Goal: Task Accomplishment & Management: Complete application form

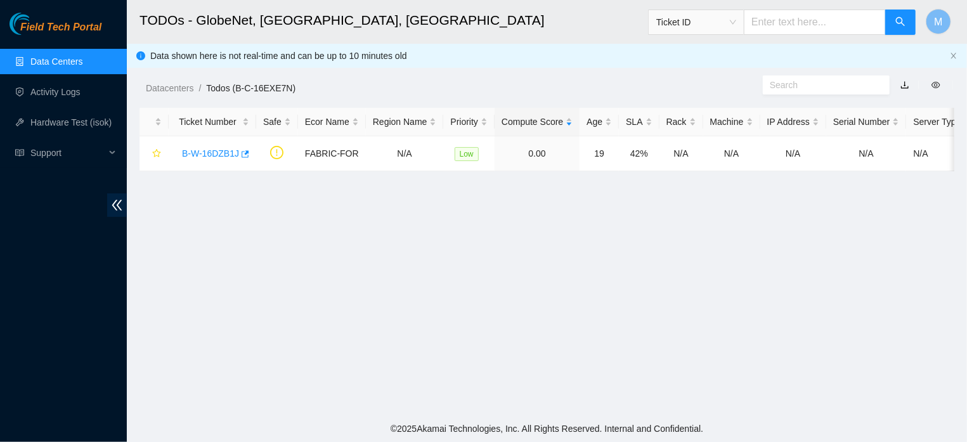
scroll to position [315, 0]
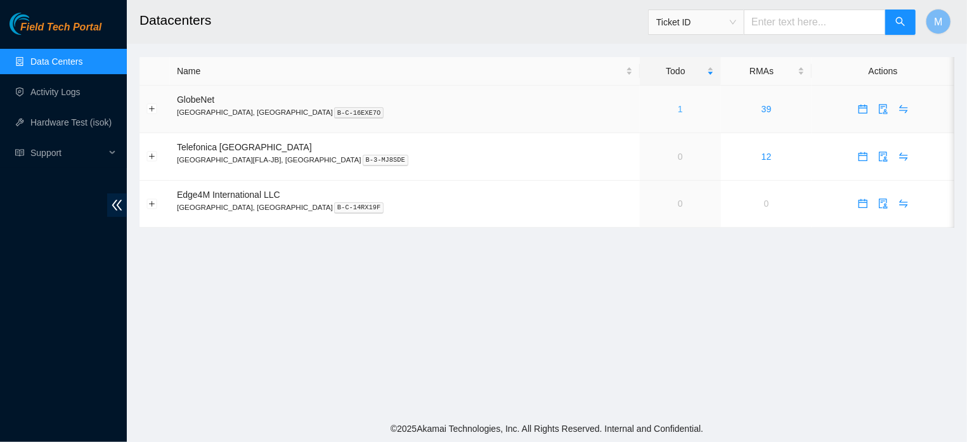
click at [678, 111] on link "1" at bounding box center [680, 109] width 5 height 10
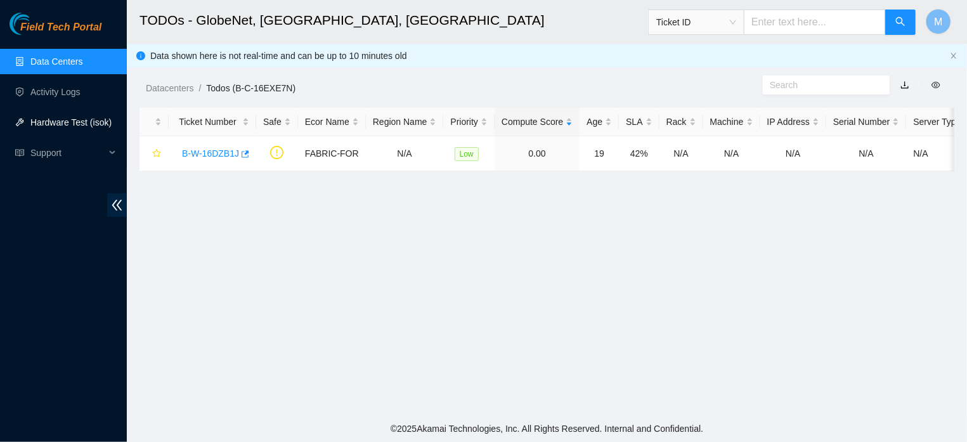
click at [90, 118] on link "Hardware Test (isok)" at bounding box center [70, 122] width 81 height 10
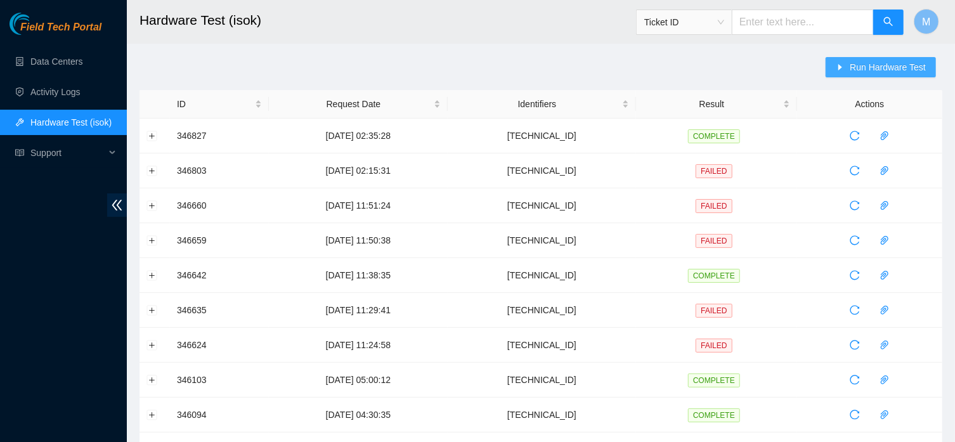
click at [859, 73] on span "Run Hardware Test" at bounding box center [888, 67] width 76 height 14
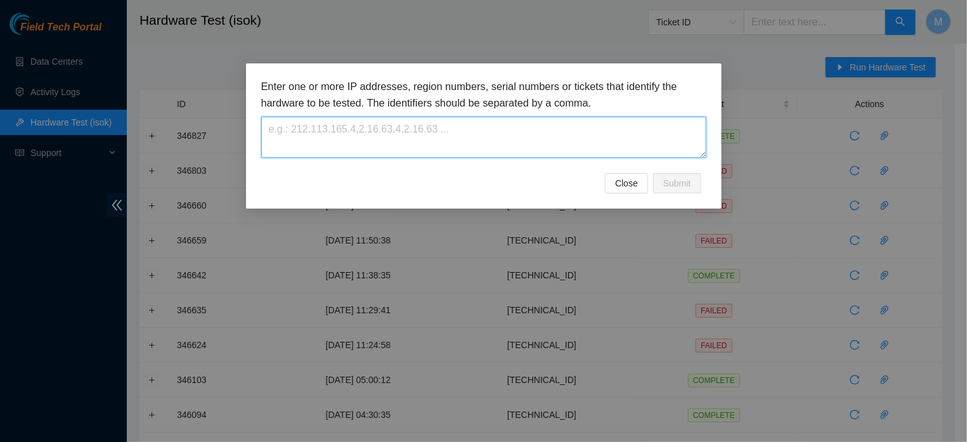
click at [558, 135] on textarea at bounding box center [483, 137] width 445 height 41
paste textarea "[TECHNICAL_ID]"
type textarea "[TECHNICAL_ID]"
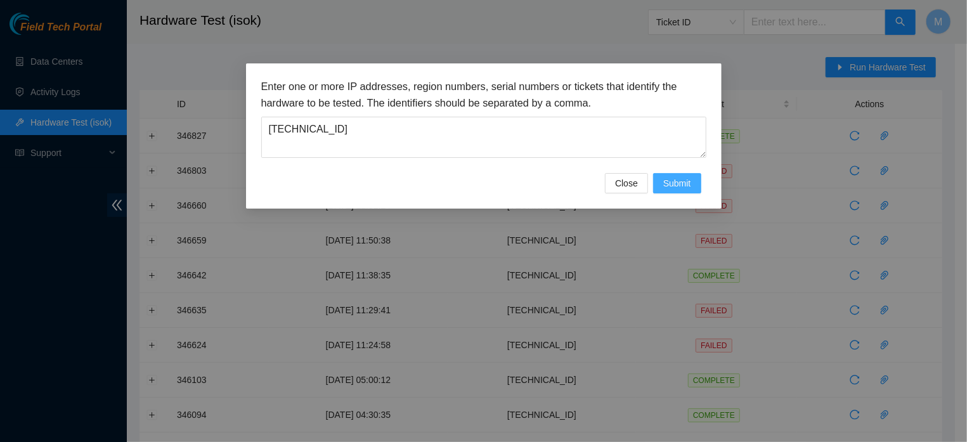
click at [672, 190] on span "Submit" at bounding box center [677, 183] width 28 height 14
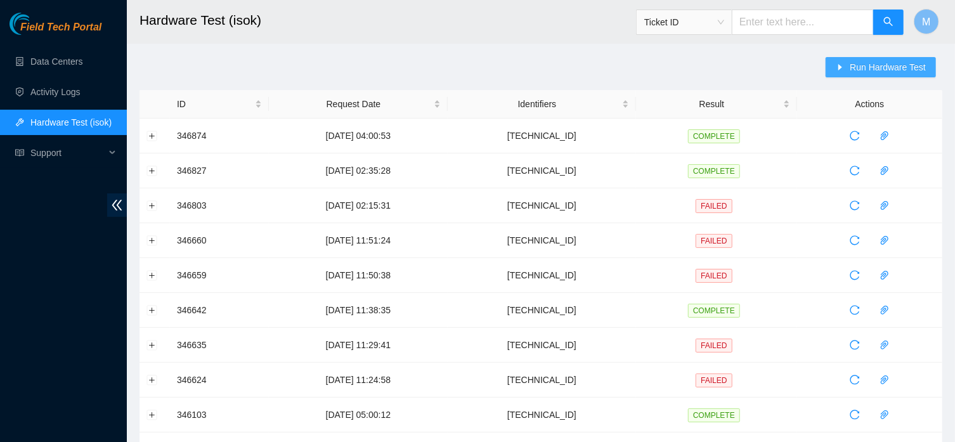
click at [836, 67] on icon "caret-right" at bounding box center [840, 67] width 9 height 9
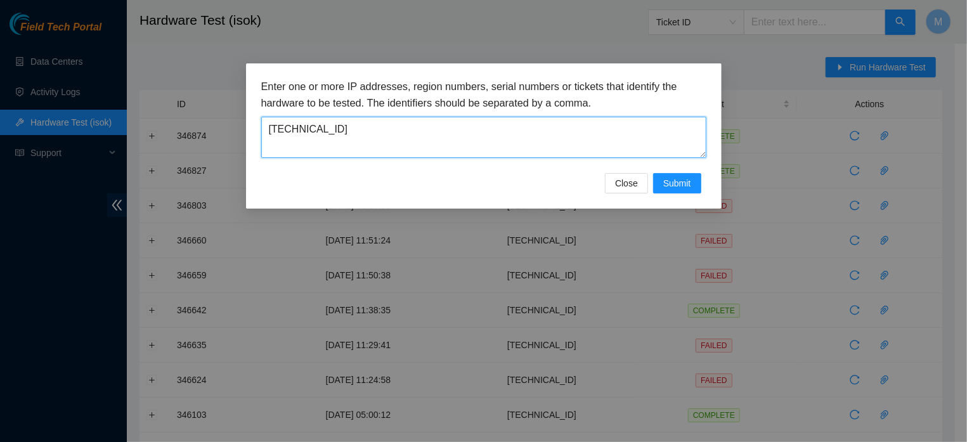
click at [455, 117] on textarea "[TECHNICAL_ID]" at bounding box center [483, 137] width 445 height 41
paste textarea "4"
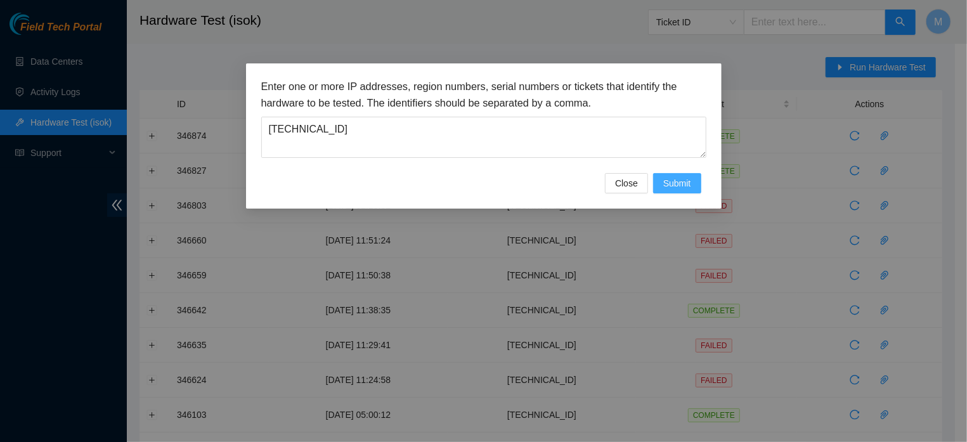
click at [671, 190] on span "Submit" at bounding box center [677, 183] width 28 height 14
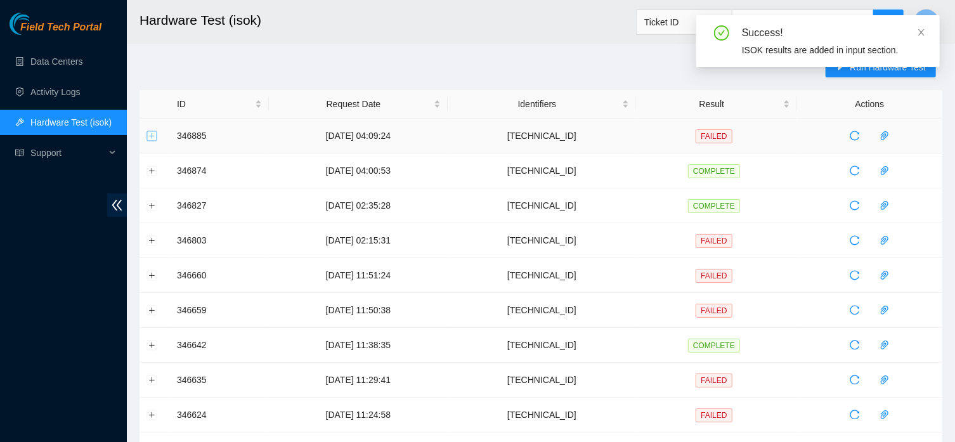
click at [148, 135] on button "Expand row" at bounding box center [152, 136] width 10 height 10
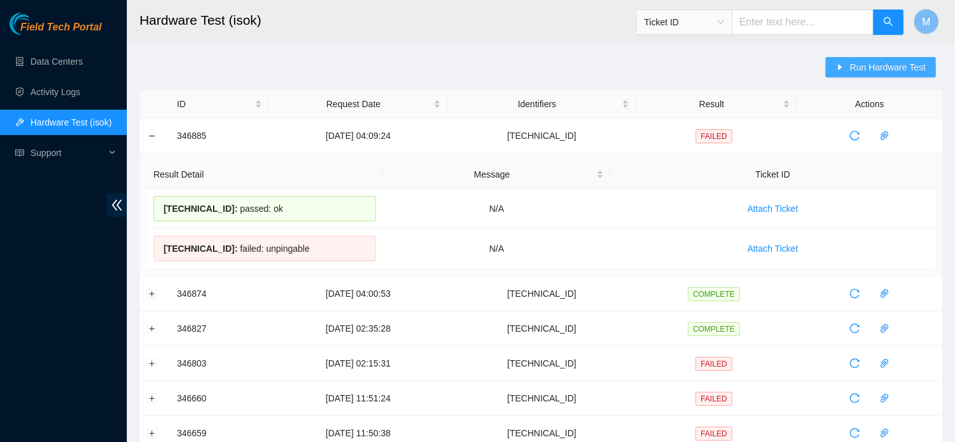
click at [864, 74] on span "Run Hardware Test" at bounding box center [888, 67] width 76 height 14
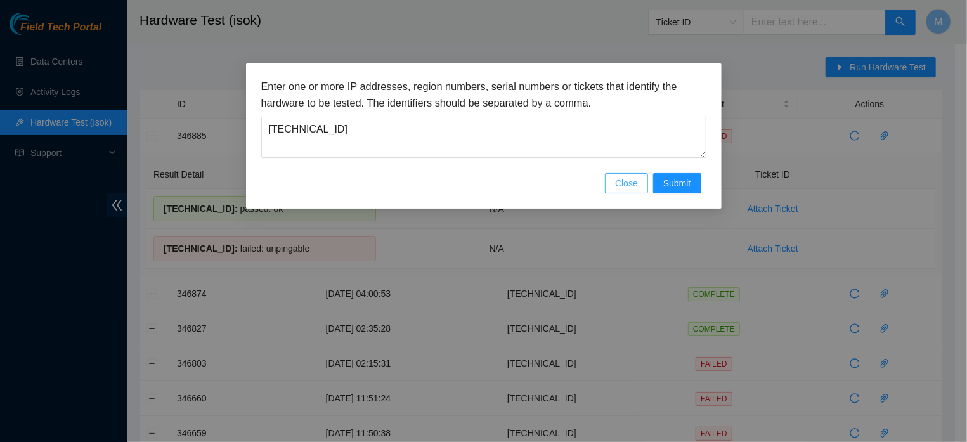
click at [623, 190] on span "Close" at bounding box center [626, 183] width 23 height 14
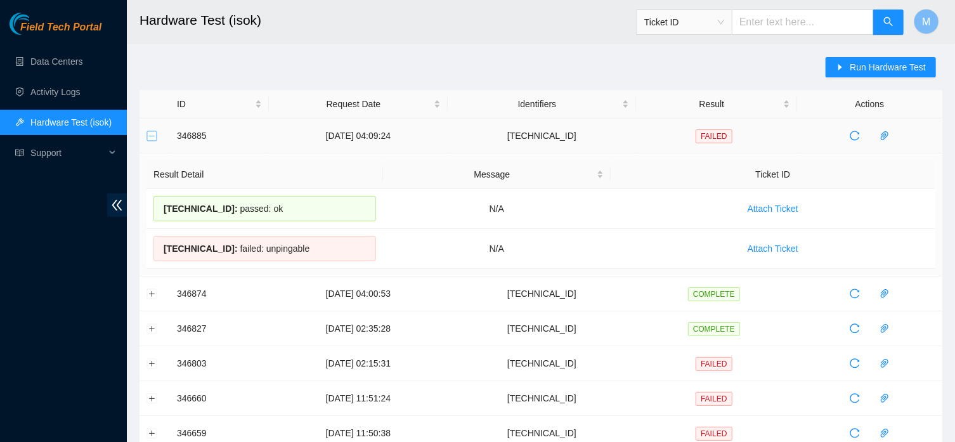
click at [152, 136] on button "Collapse row" at bounding box center [152, 136] width 10 height 10
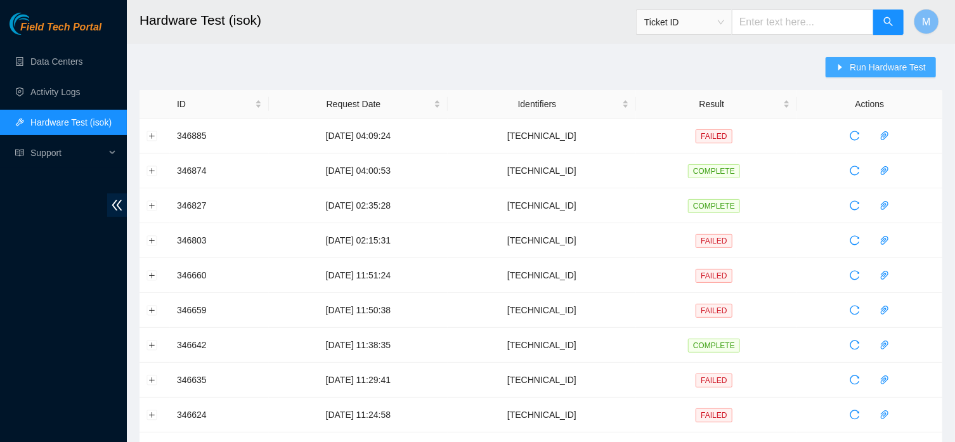
click at [853, 73] on span "Run Hardware Test" at bounding box center [888, 67] width 76 height 14
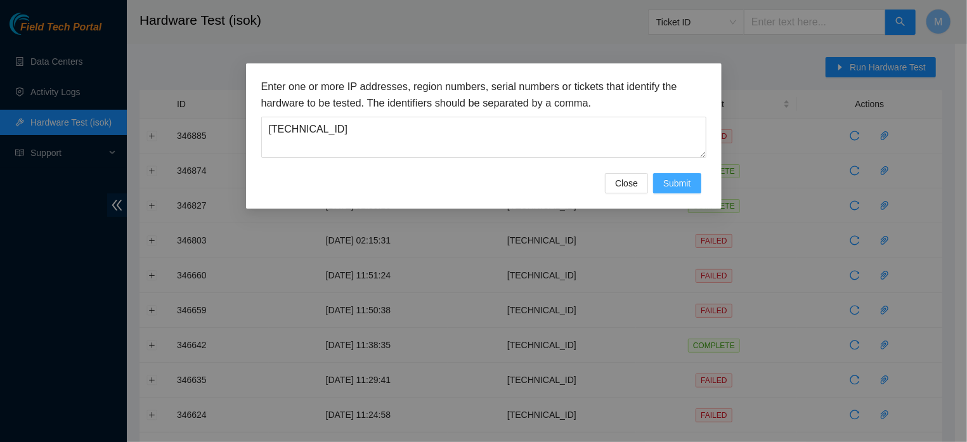
click at [678, 190] on span "Submit" at bounding box center [677, 183] width 28 height 14
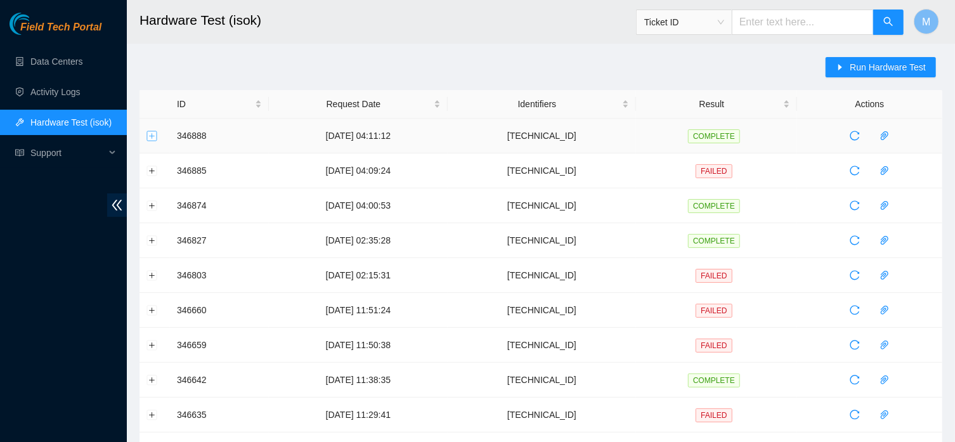
click at [147, 136] on button "Expand row" at bounding box center [152, 136] width 10 height 10
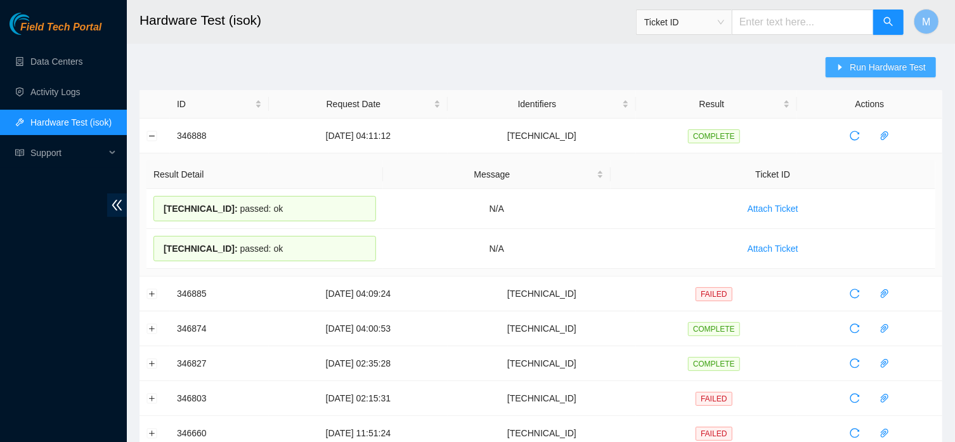
click at [867, 64] on span "Run Hardware Test" at bounding box center [888, 67] width 76 height 14
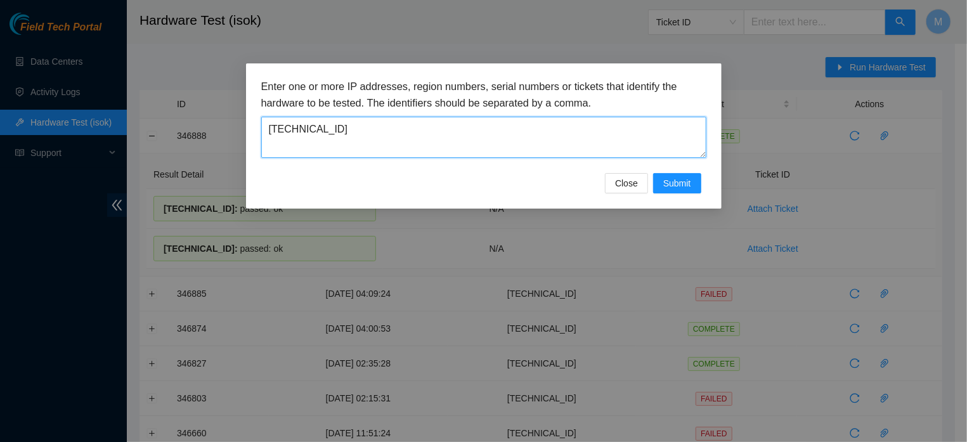
click at [403, 141] on textarea "[TECHNICAL_ID]" at bounding box center [483, 137] width 445 height 41
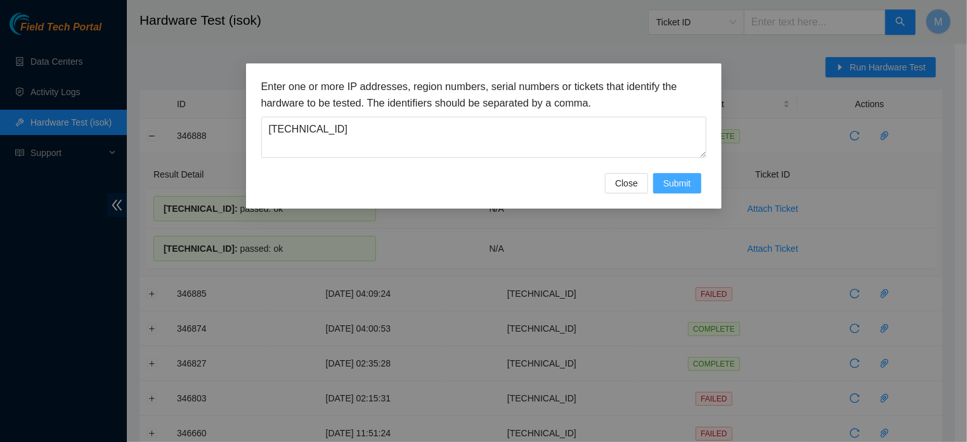
click at [672, 190] on span "Submit" at bounding box center [677, 183] width 28 height 14
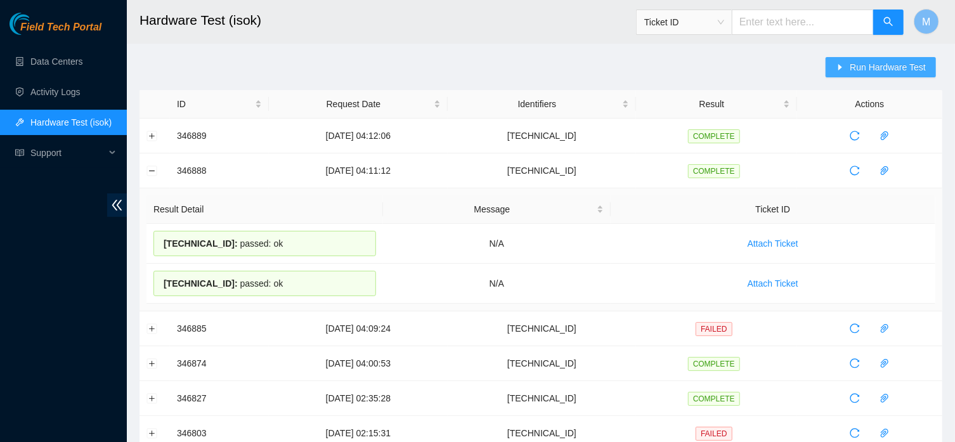
click at [882, 64] on span "Run Hardware Test" at bounding box center [888, 67] width 76 height 14
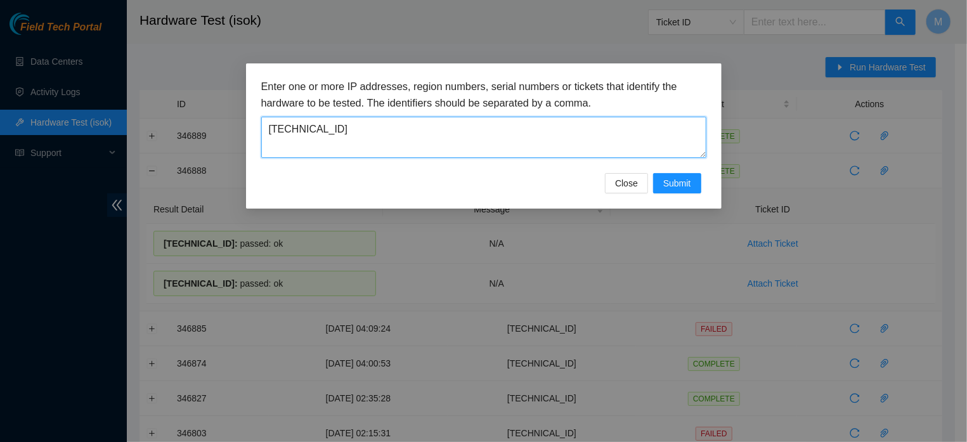
click at [461, 132] on textarea "[TECHNICAL_ID]" at bounding box center [483, 137] width 445 height 41
type textarea "[TECHNICAL_ID]"
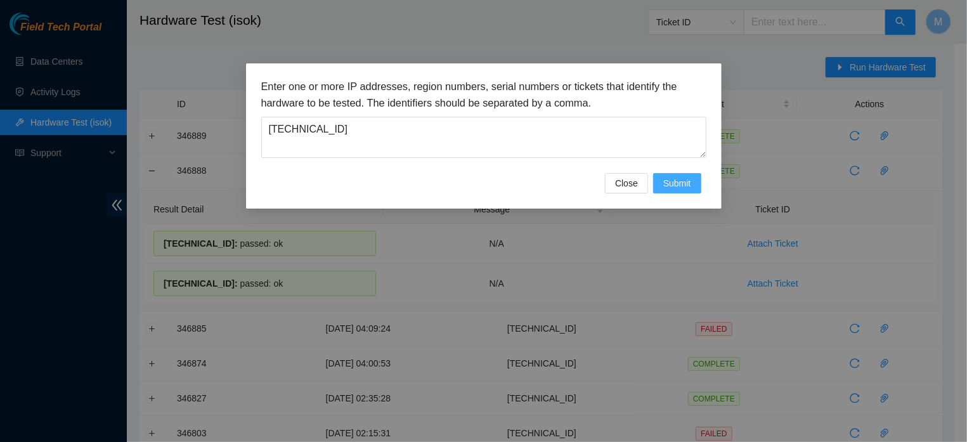
click at [658, 193] on button "Submit" at bounding box center [677, 183] width 48 height 20
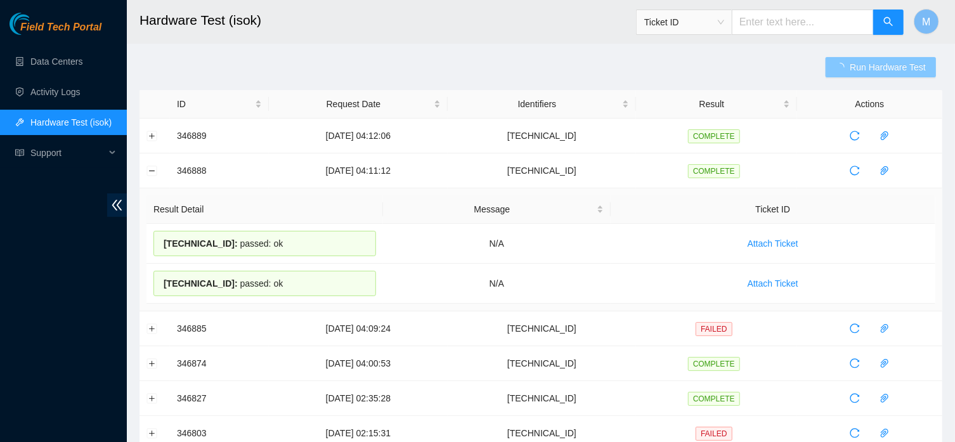
click at [899, 72] on span "Run Hardware Test" at bounding box center [888, 67] width 76 height 14
click at [71, 126] on link "Hardware Test (isok)" at bounding box center [70, 122] width 81 height 10
click at [64, 64] on link "Data Centers" at bounding box center [56, 61] width 52 height 10
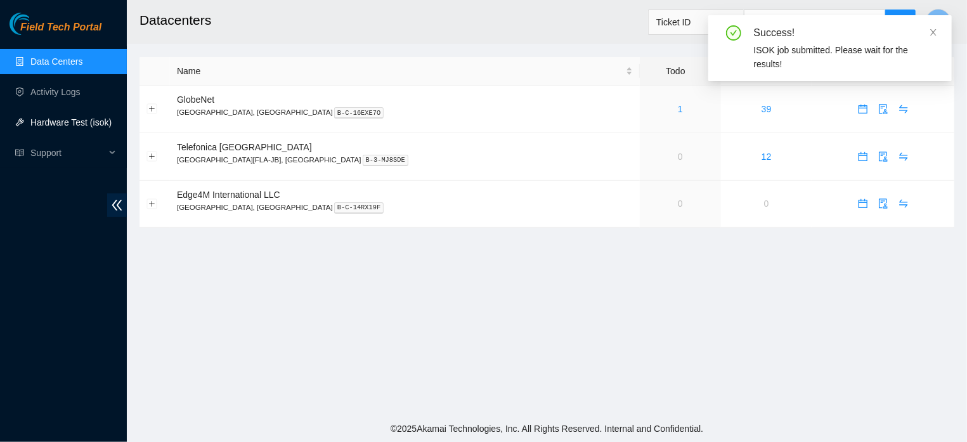
click at [63, 121] on link "Hardware Test (isok)" at bounding box center [70, 122] width 81 height 10
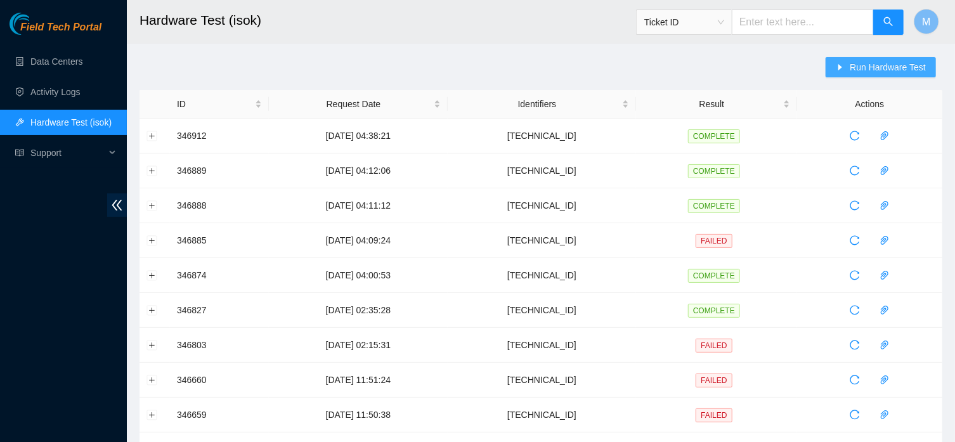
click at [876, 68] on span "Run Hardware Test" at bounding box center [888, 67] width 76 height 14
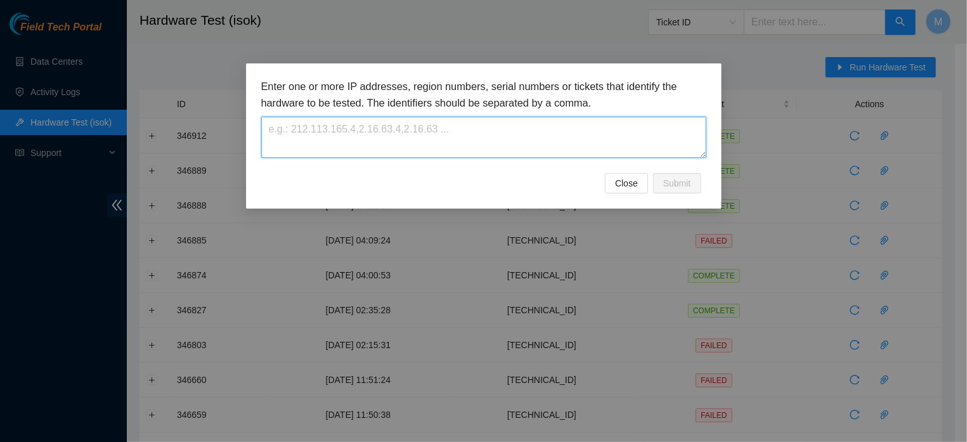
click at [492, 126] on textarea at bounding box center [483, 137] width 445 height 41
type textarea "[TECHNICAL_ID]"
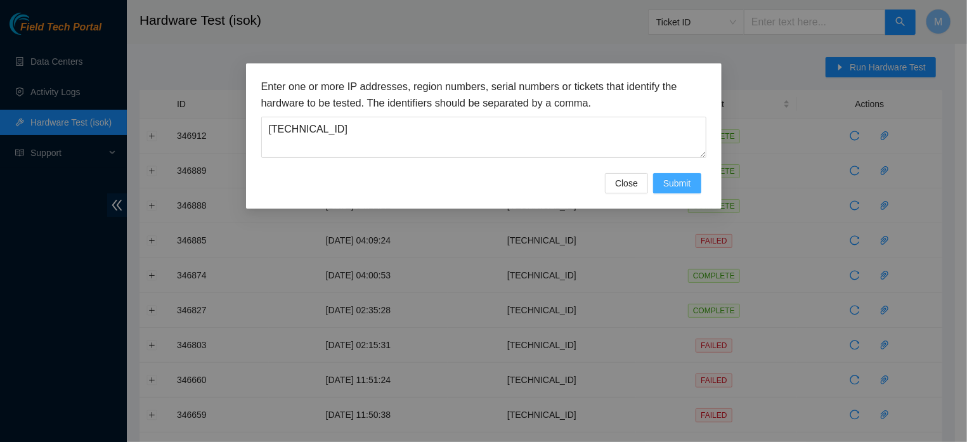
click at [663, 190] on span "Submit" at bounding box center [677, 183] width 28 height 14
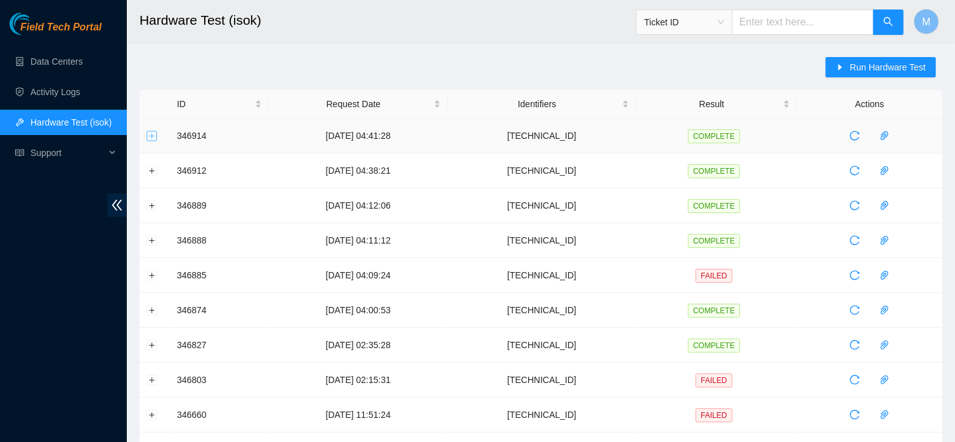
click at [153, 137] on button "Expand row" at bounding box center [152, 136] width 10 height 10
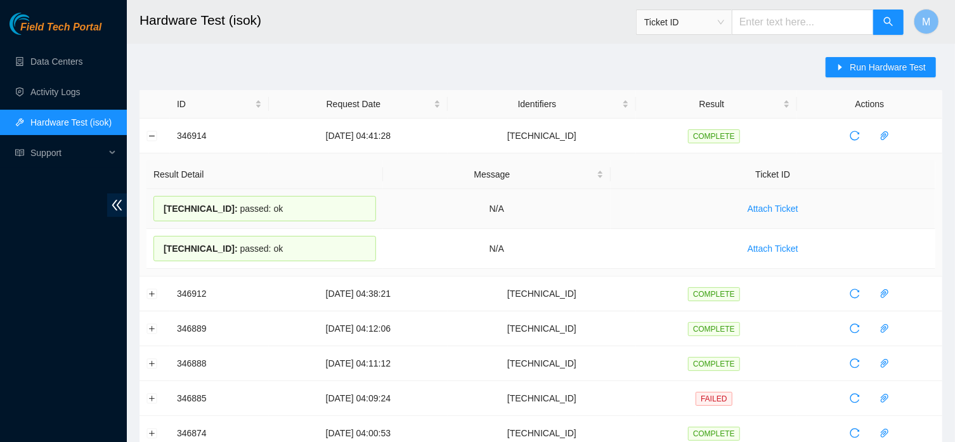
click at [470, 229] on td "N/A" at bounding box center [496, 209] width 227 height 40
click at [850, 68] on span "Run Hardware Test" at bounding box center [888, 67] width 76 height 14
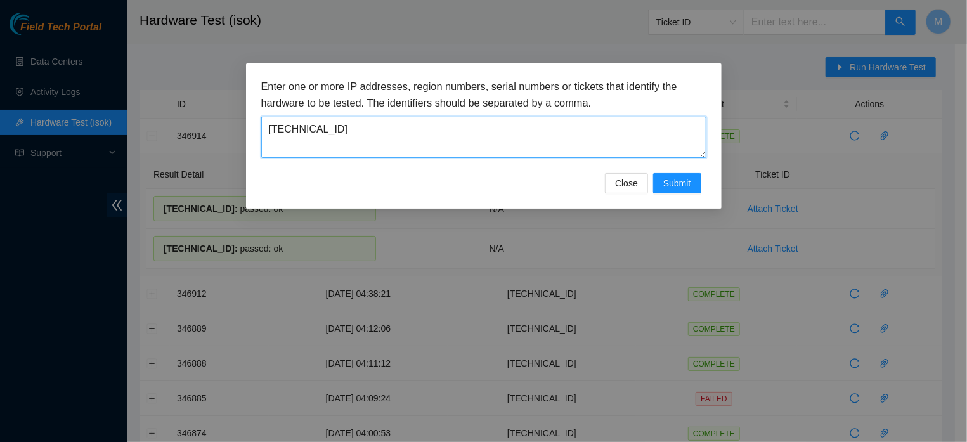
click at [485, 137] on textarea "[TECHNICAL_ID]" at bounding box center [483, 137] width 445 height 41
type textarea "[TECHNICAL_ID]"
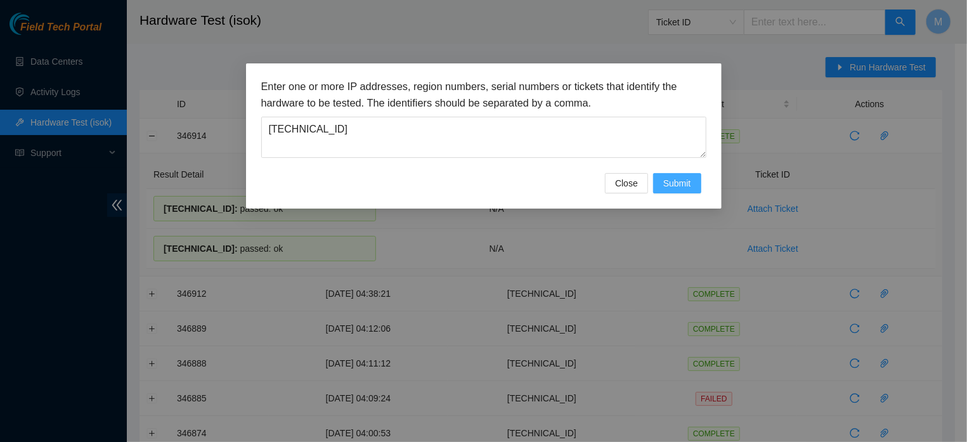
click at [672, 189] on span "Submit" at bounding box center [677, 183] width 28 height 14
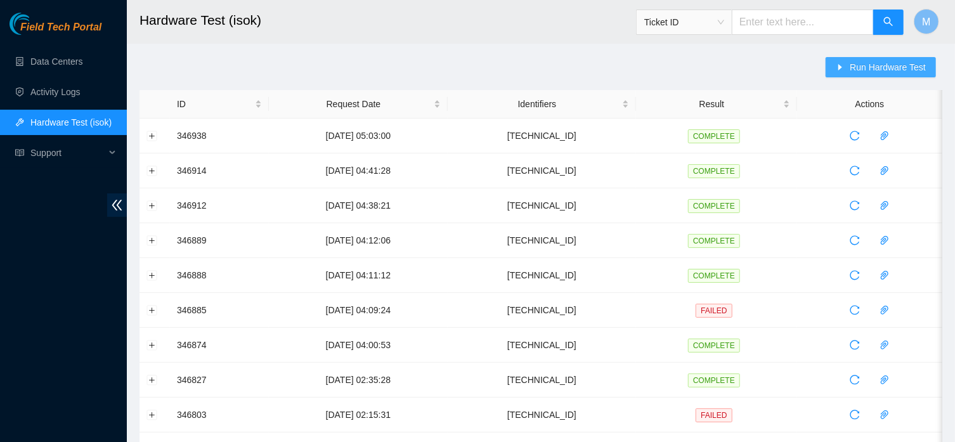
click at [853, 61] on span "Run Hardware Test" at bounding box center [888, 67] width 76 height 14
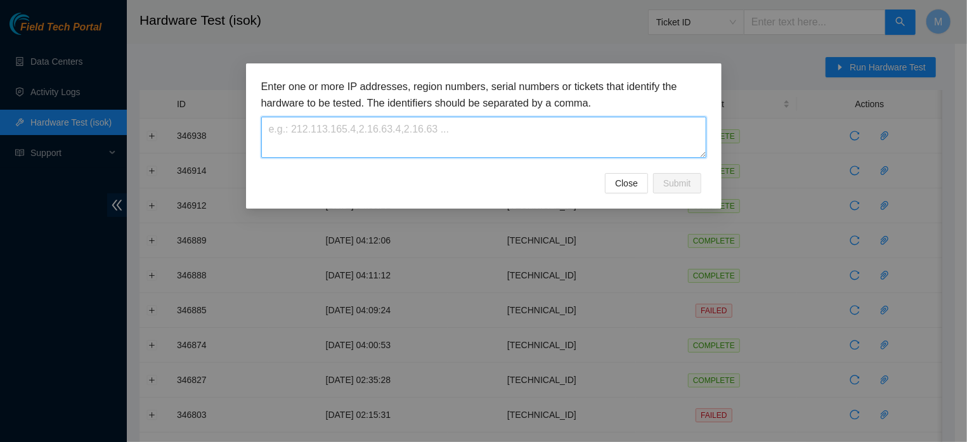
click at [465, 145] on textarea at bounding box center [483, 137] width 445 height 41
type textarea "[TECHNICAL_ID]"
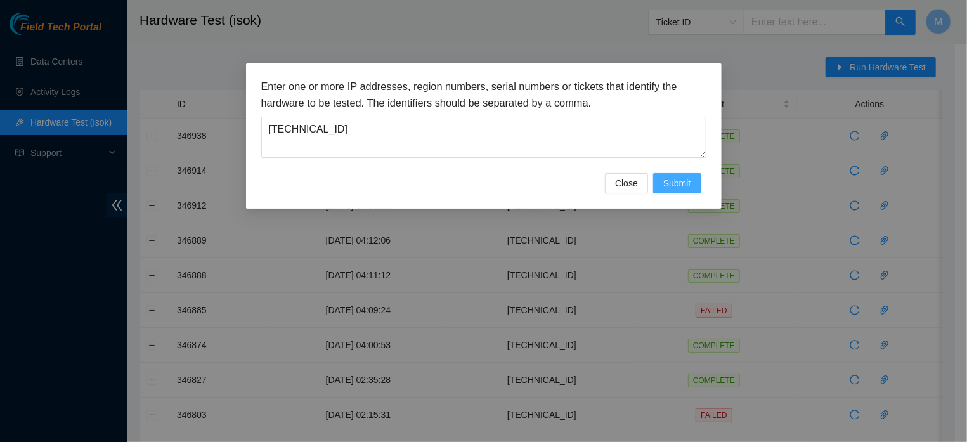
click at [666, 190] on span "Submit" at bounding box center [677, 183] width 28 height 14
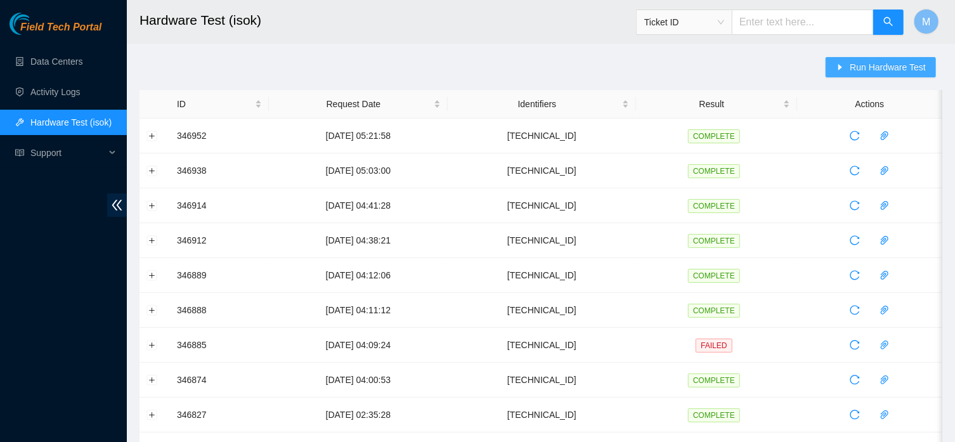
click at [842, 63] on button "Run Hardware Test" at bounding box center [881, 67] width 110 height 20
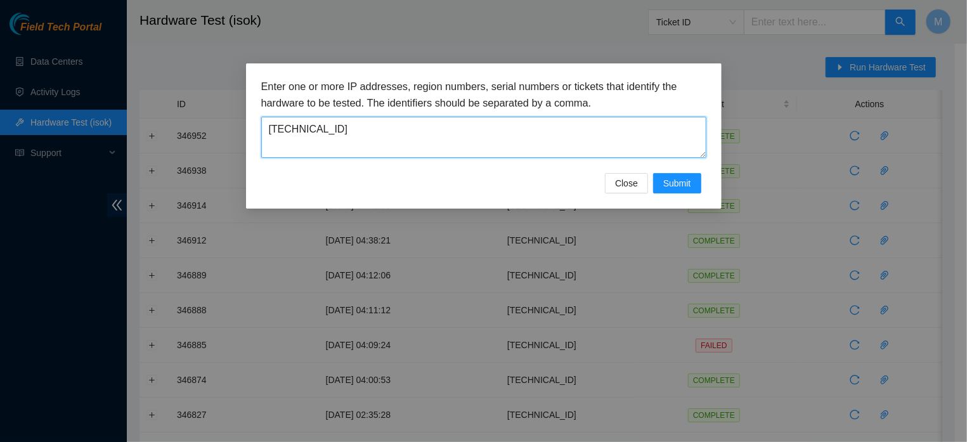
click at [454, 129] on textarea "[TECHNICAL_ID]" at bounding box center [483, 137] width 445 height 41
type textarea "[TECHNICAL_ID]"
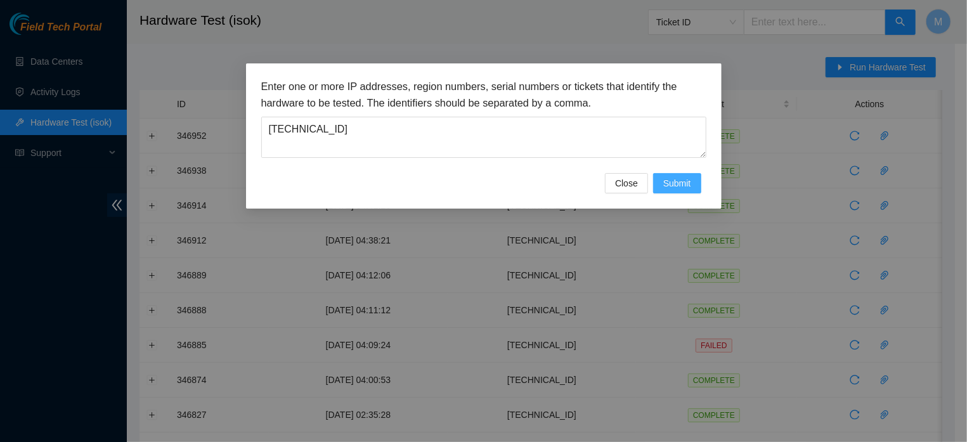
click at [663, 190] on span "Submit" at bounding box center [677, 183] width 28 height 14
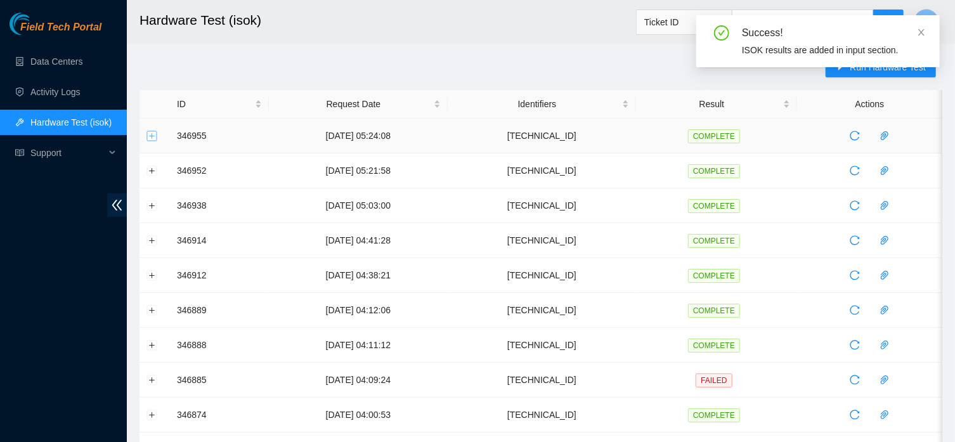
click at [152, 137] on button "Expand row" at bounding box center [152, 136] width 10 height 10
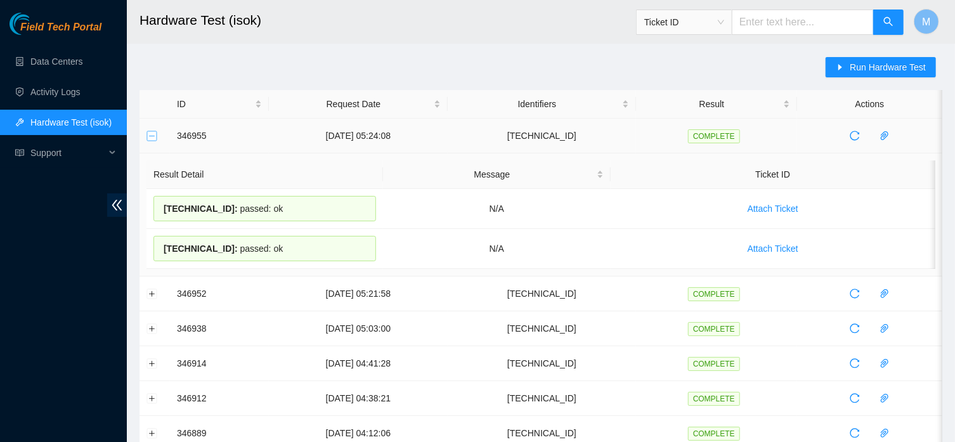
click at [152, 137] on button "Collapse row" at bounding box center [152, 136] width 10 height 10
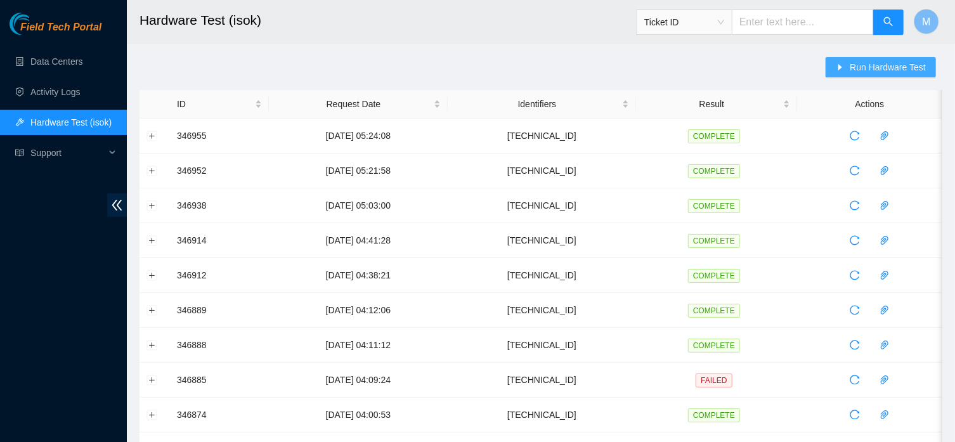
click at [874, 69] on span "Run Hardware Test" at bounding box center [888, 67] width 76 height 14
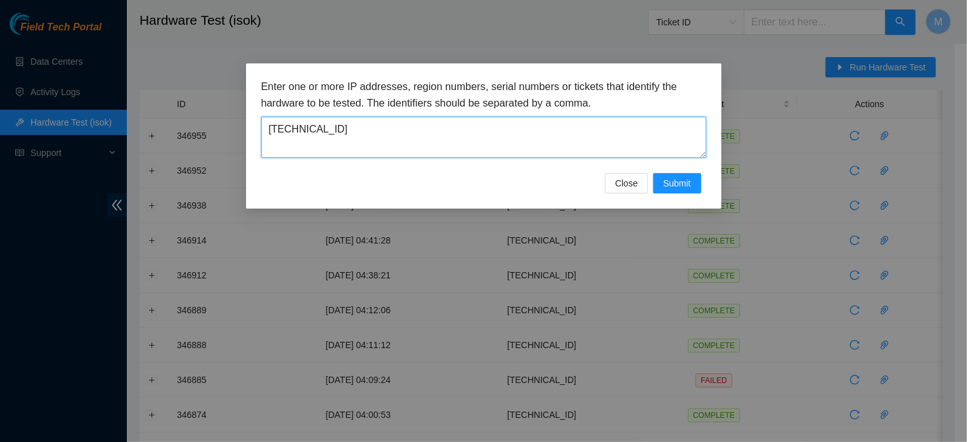
click at [462, 143] on textarea "[TECHNICAL_ID]" at bounding box center [483, 137] width 445 height 41
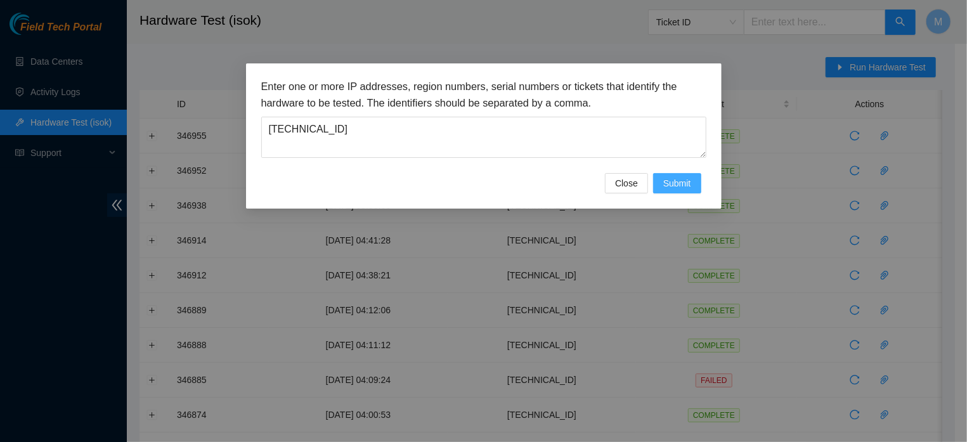
click at [675, 190] on span "Submit" at bounding box center [677, 183] width 28 height 14
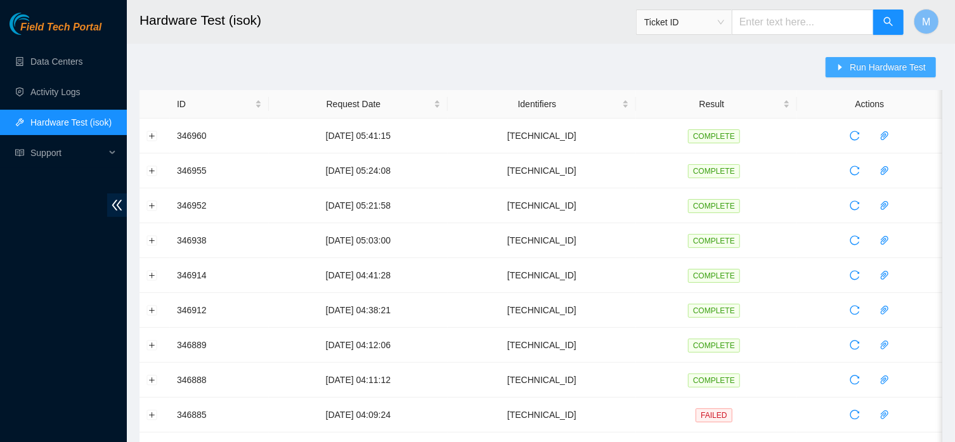
click at [864, 64] on span "Run Hardware Test" at bounding box center [888, 67] width 76 height 14
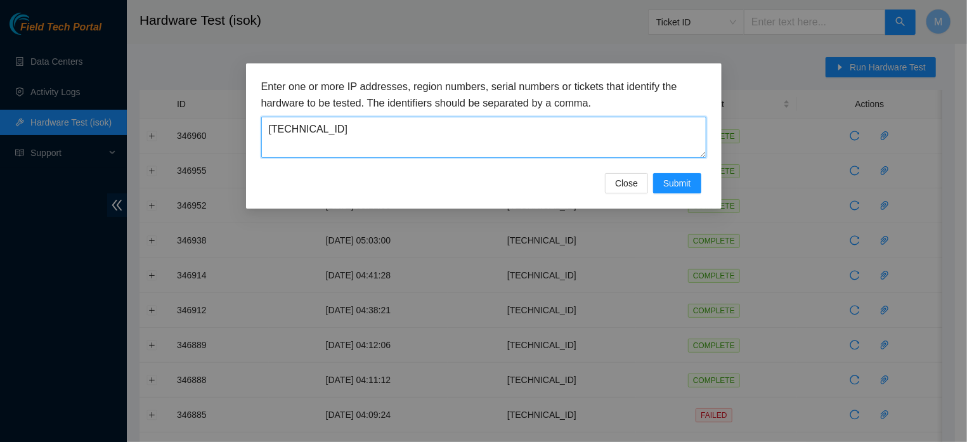
click at [420, 144] on textarea "[TECHNICAL_ID]" at bounding box center [483, 137] width 445 height 41
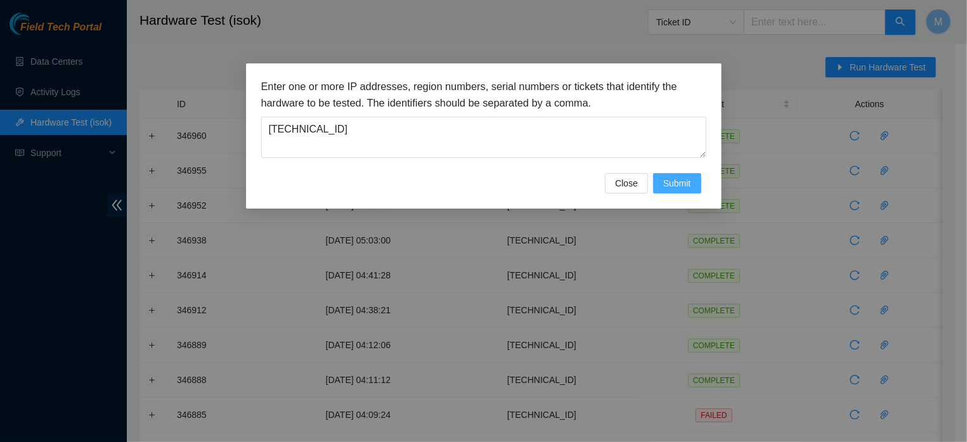
click at [682, 190] on span "Submit" at bounding box center [677, 183] width 28 height 14
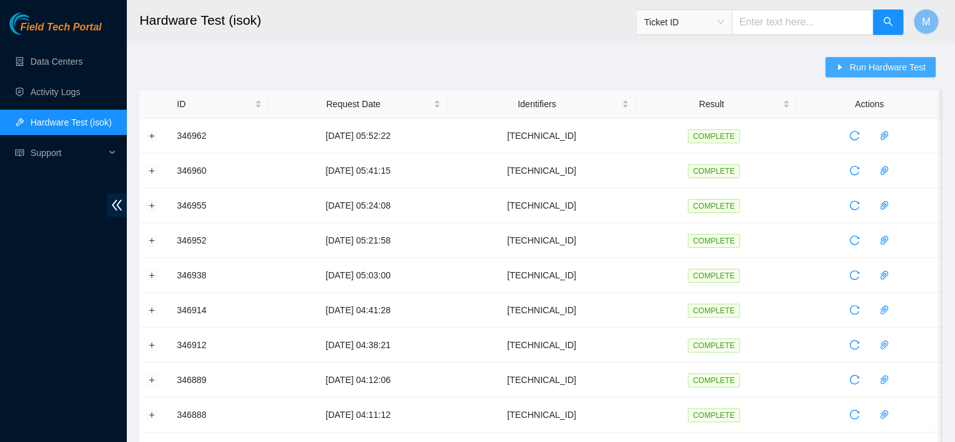
click at [858, 67] on span "Run Hardware Test" at bounding box center [888, 67] width 76 height 14
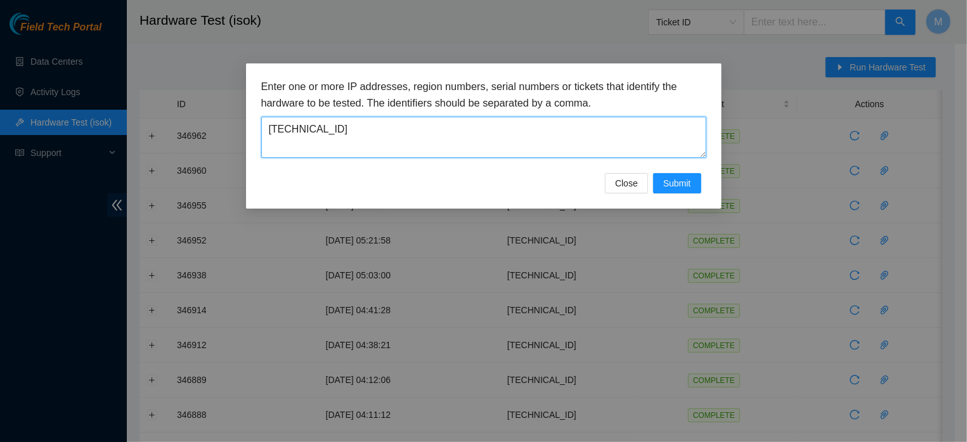
click at [458, 125] on textarea "[TECHNICAL_ID]" at bounding box center [483, 137] width 445 height 41
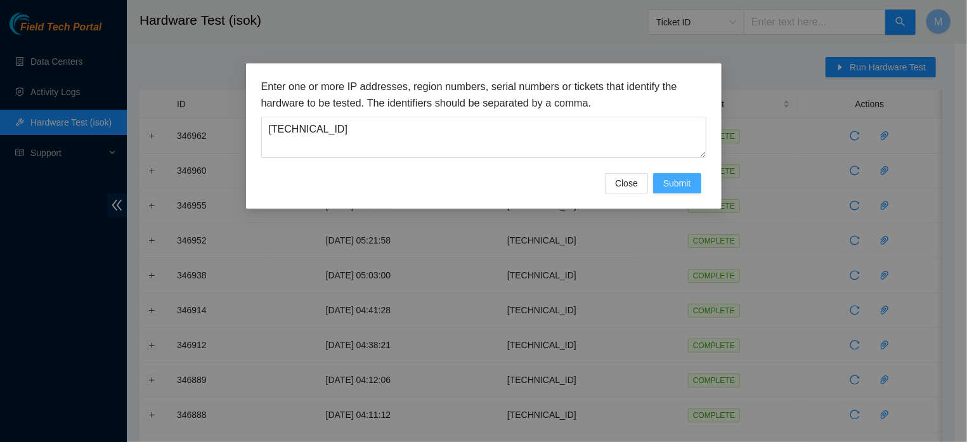
click at [657, 190] on button "Submit" at bounding box center [677, 183] width 48 height 20
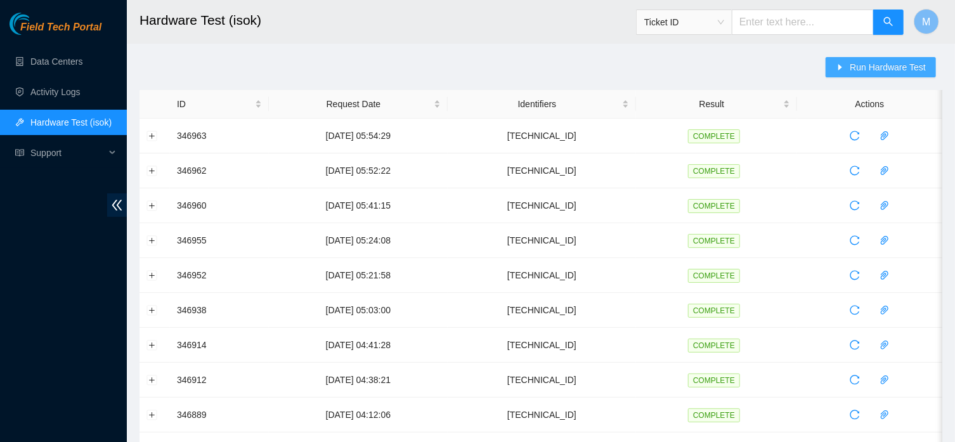
click at [855, 74] on span "Run Hardware Test" at bounding box center [888, 67] width 76 height 14
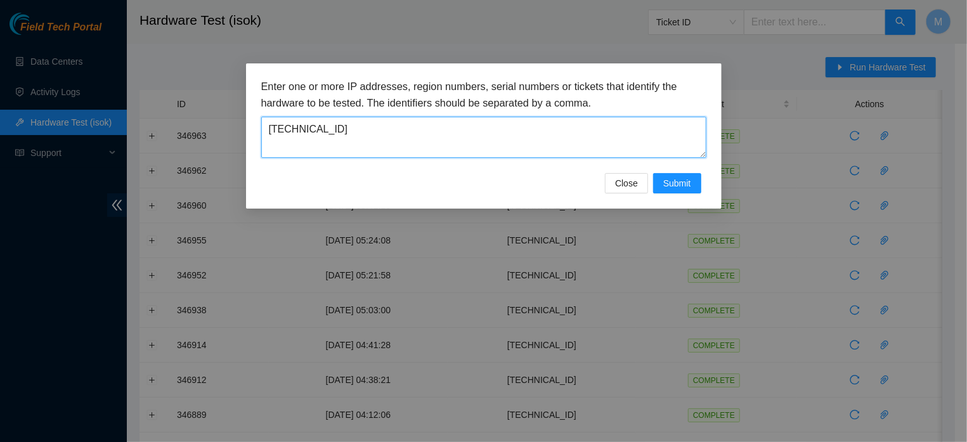
click at [413, 137] on textarea "[TECHNICAL_ID]" at bounding box center [483, 137] width 445 height 41
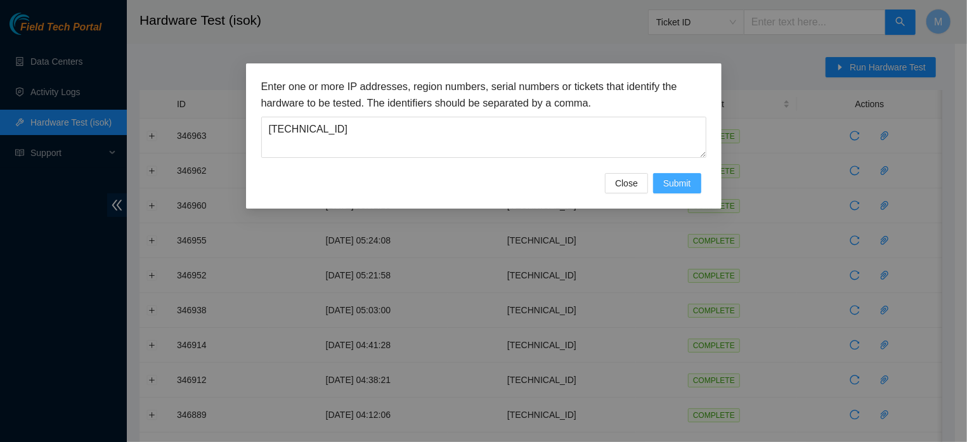
click at [675, 188] on button "Submit" at bounding box center [677, 183] width 48 height 20
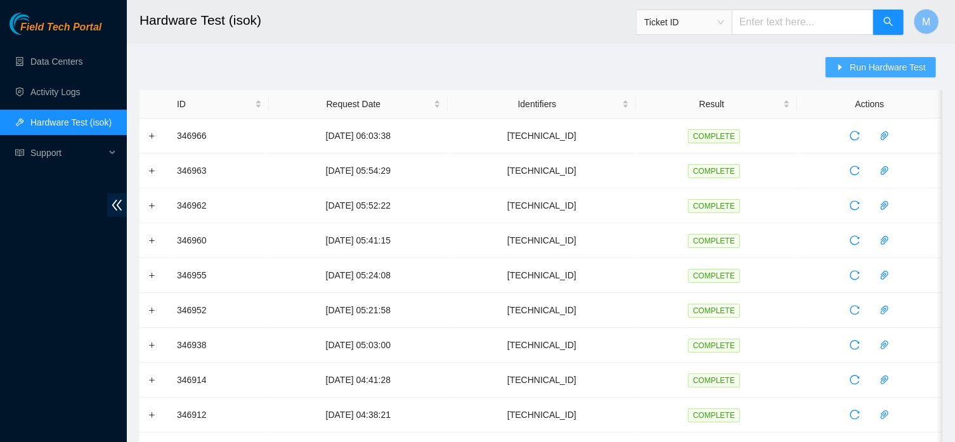
click at [853, 66] on span "Run Hardware Test" at bounding box center [888, 67] width 76 height 14
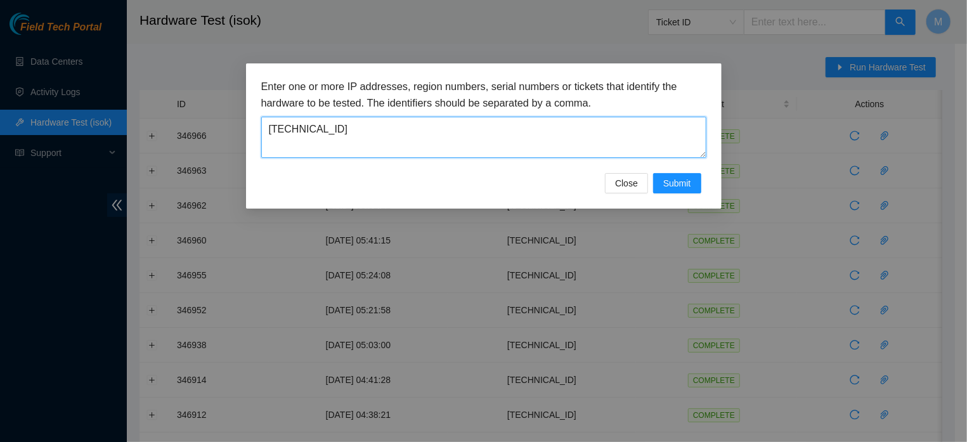
click at [500, 133] on textarea "[TECHNICAL_ID]" at bounding box center [483, 137] width 445 height 41
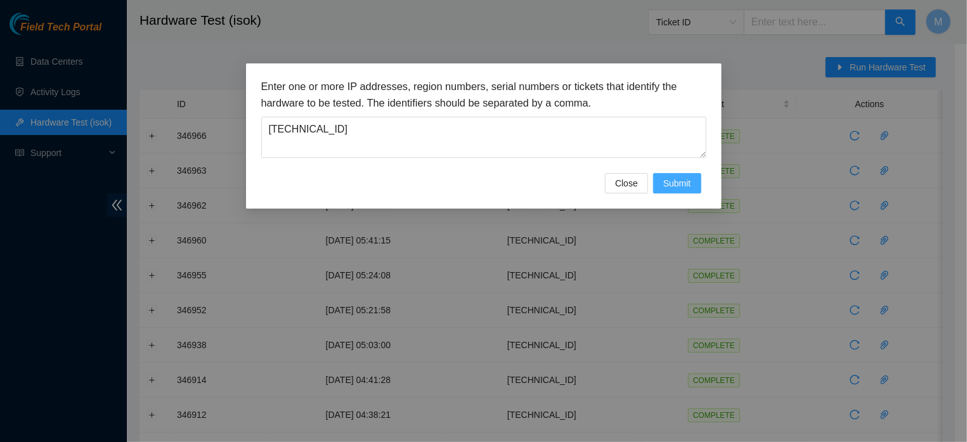
click at [690, 190] on span "Submit" at bounding box center [677, 183] width 28 height 14
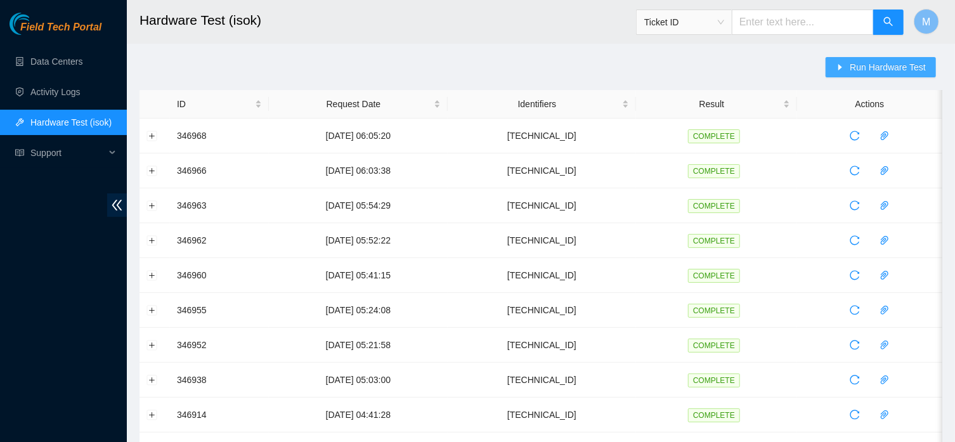
click at [862, 72] on span "Run Hardware Test" at bounding box center [888, 67] width 76 height 14
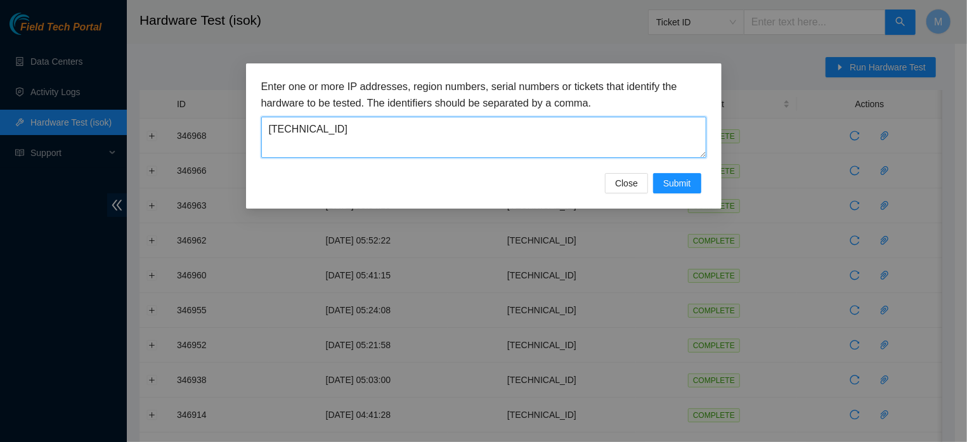
click at [503, 139] on textarea "[TECHNICAL_ID]" at bounding box center [483, 137] width 445 height 41
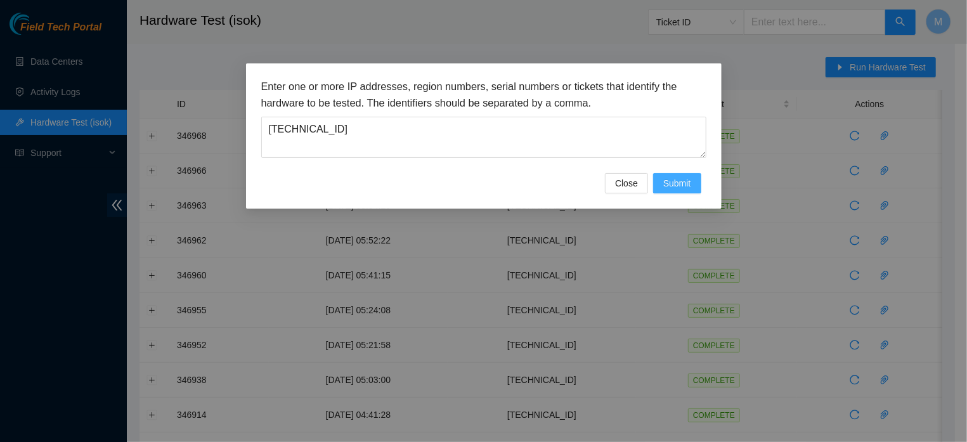
click at [668, 190] on span "Submit" at bounding box center [677, 183] width 28 height 14
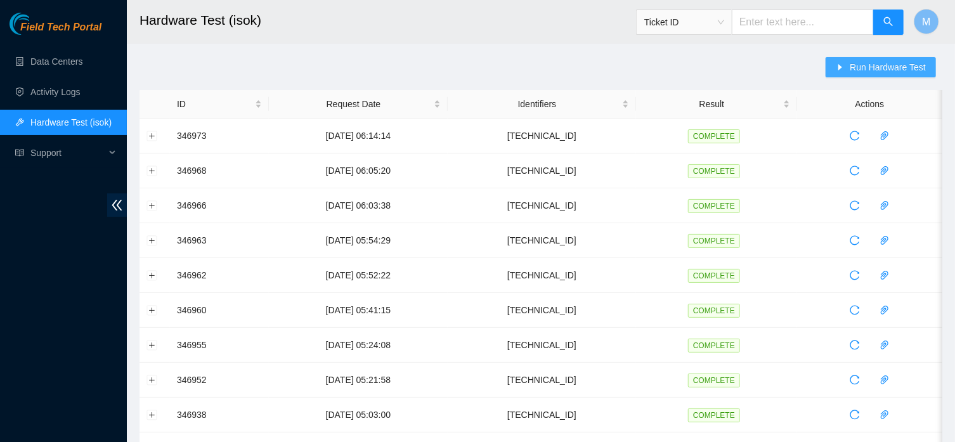
click at [888, 70] on span "Run Hardware Test" at bounding box center [888, 67] width 76 height 14
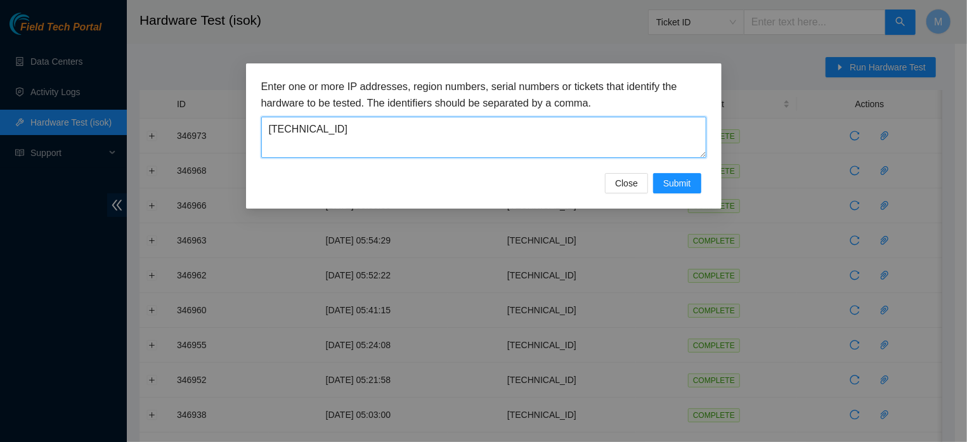
click at [536, 122] on textarea "[TECHNICAL_ID]" at bounding box center [483, 137] width 445 height 41
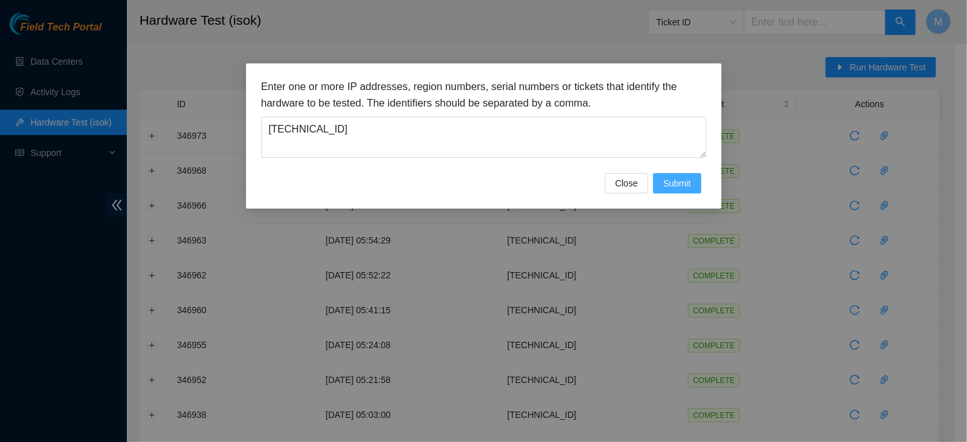
click at [671, 190] on span "Submit" at bounding box center [677, 183] width 28 height 14
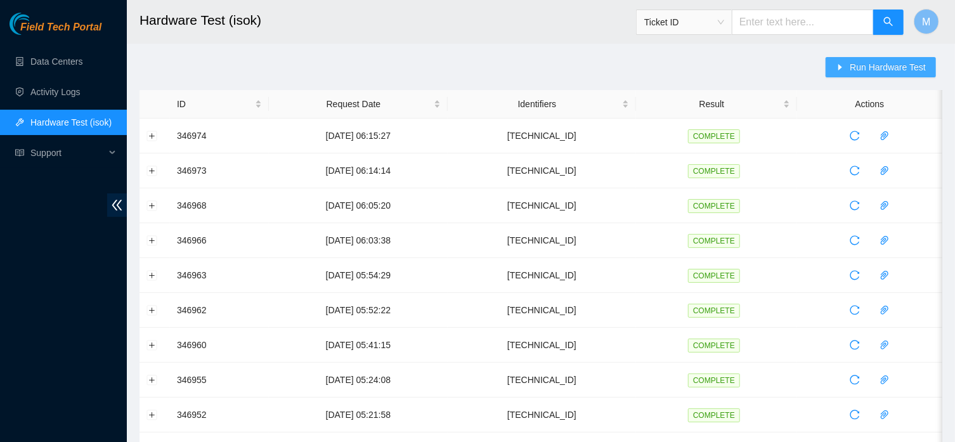
click at [844, 65] on button "Run Hardware Test" at bounding box center [881, 67] width 110 height 20
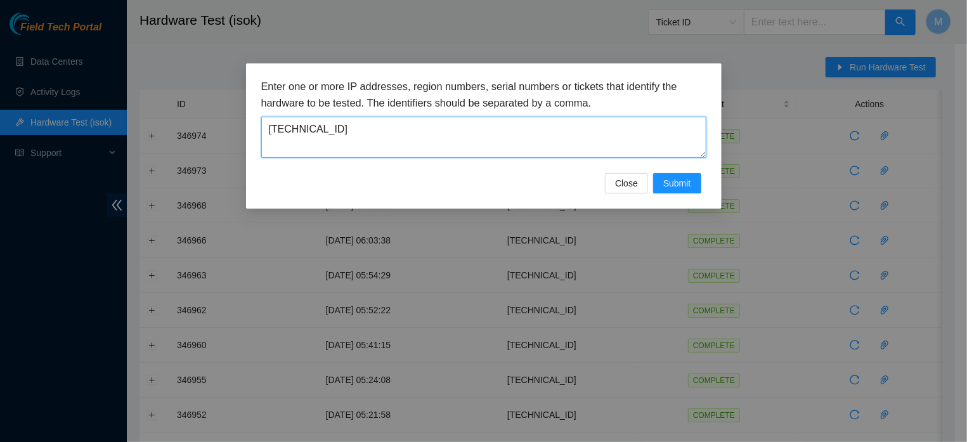
click at [545, 133] on textarea "[TECHNICAL_ID]" at bounding box center [483, 137] width 445 height 41
type textarea "[TECHNICAL_ID]"
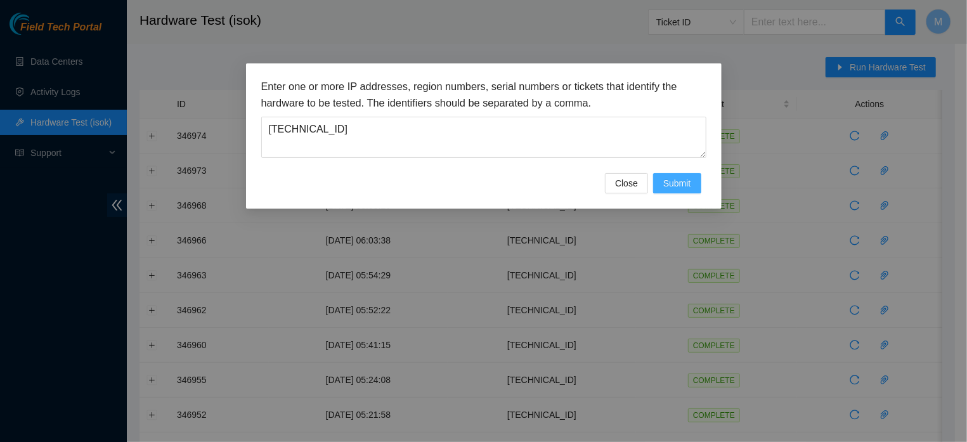
click at [658, 193] on button "Submit" at bounding box center [677, 183] width 48 height 20
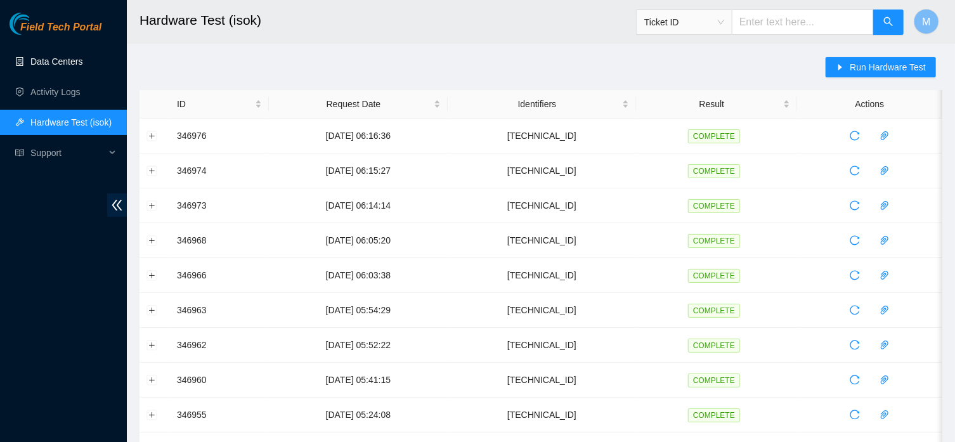
click at [79, 56] on link "Data Centers" at bounding box center [56, 61] width 52 height 10
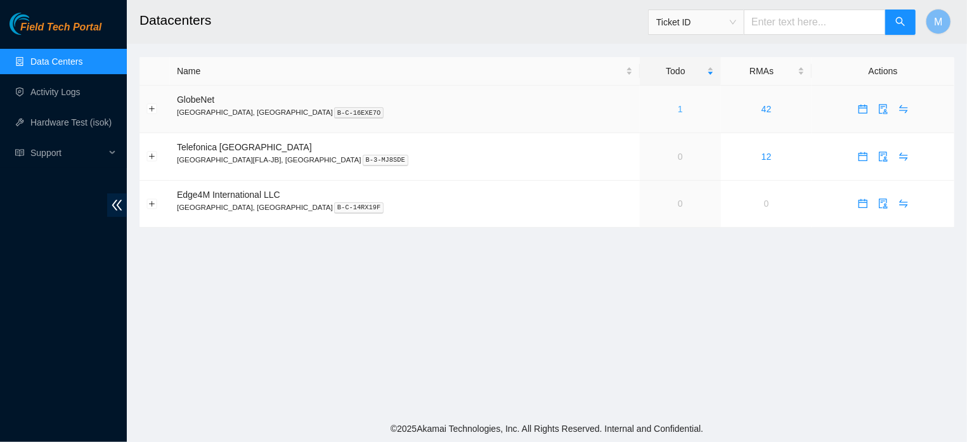
click at [678, 107] on link "1" at bounding box center [680, 109] width 5 height 10
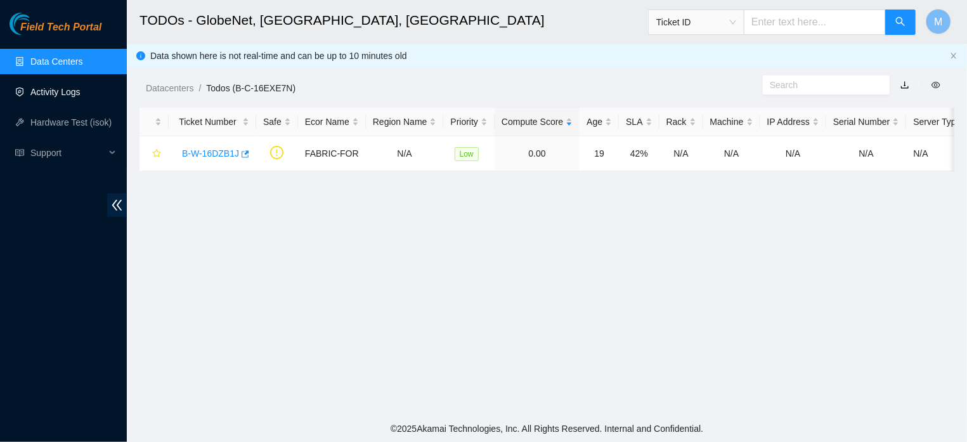
click at [72, 90] on link "Activity Logs" at bounding box center [55, 92] width 50 height 10
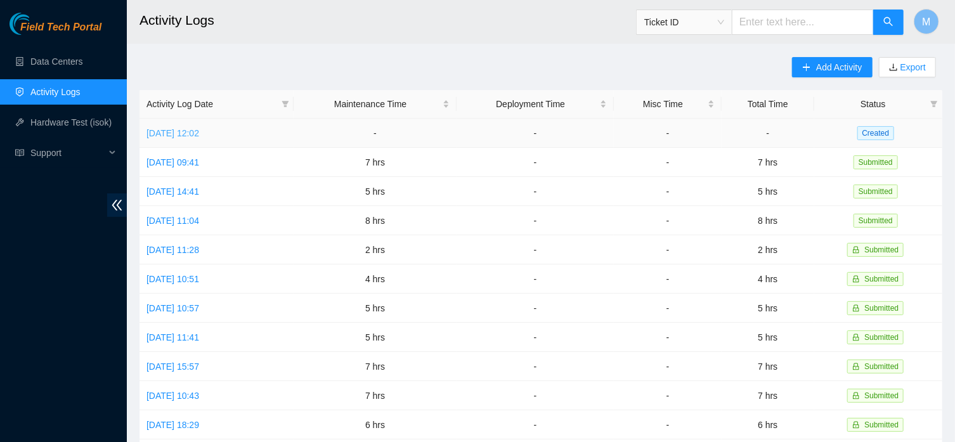
click at [199, 136] on link "[DATE] 12:02" at bounding box center [172, 133] width 53 height 10
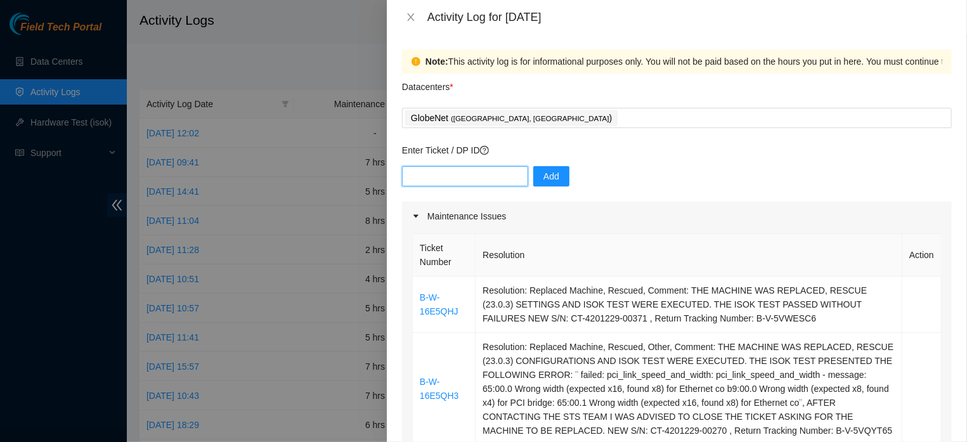
click at [448, 181] on input "text" at bounding box center [465, 176] width 126 height 20
type input "b"
drag, startPoint x: 479, startPoint y: 178, endPoint x: 404, endPoint y: 189, distance: 75.7
click at [404, 186] on input "B-V-5X47Q9C" at bounding box center [465, 176] width 126 height 20
type input "B-V-5X47Q9C"
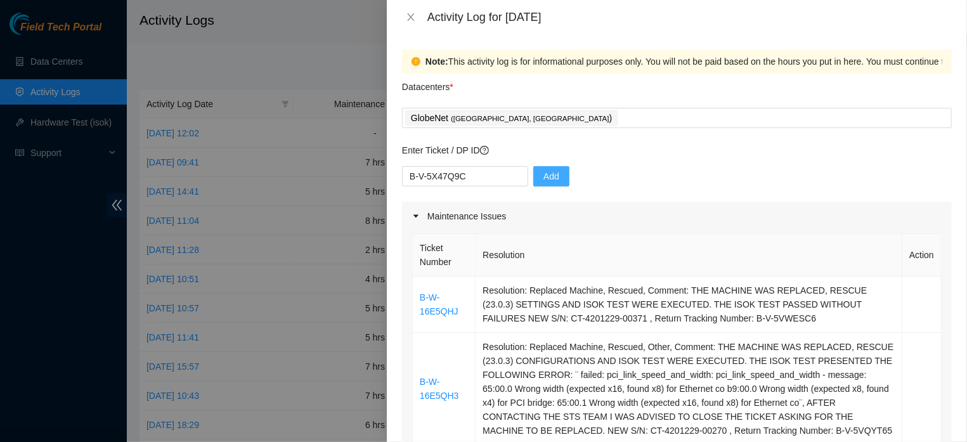
click at [546, 171] on span "Add" at bounding box center [551, 176] width 16 height 14
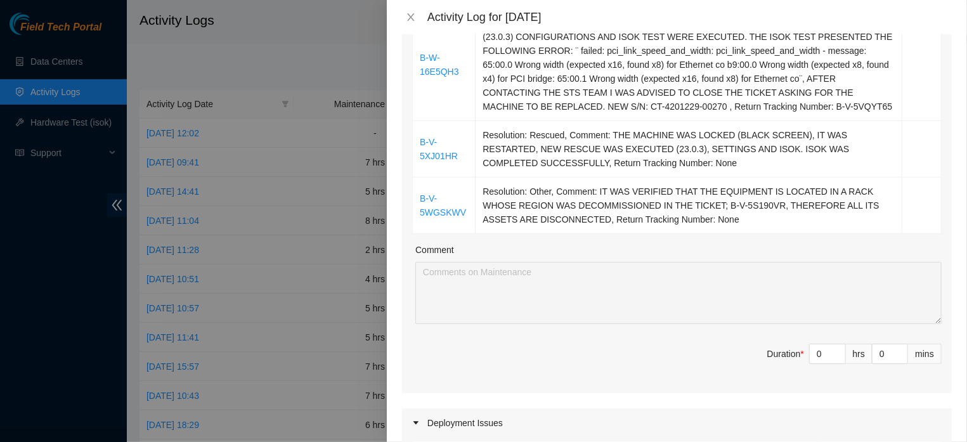
scroll to position [398, 0]
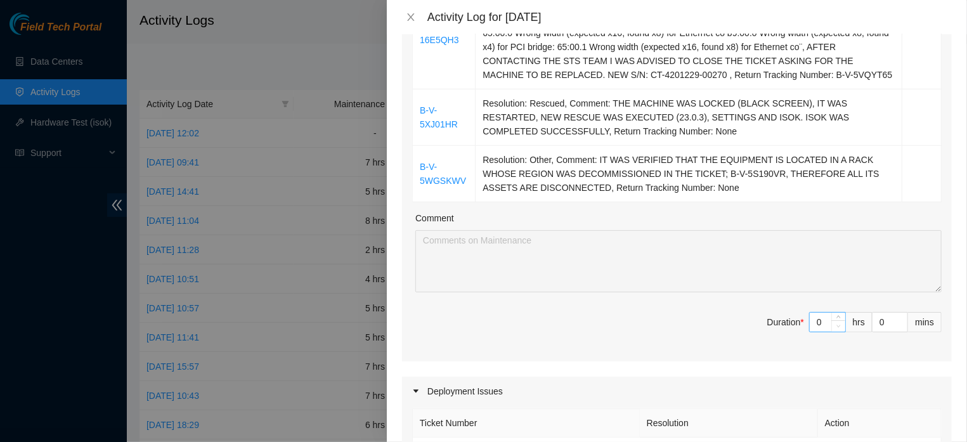
click at [831, 321] on span "Decrease Value" at bounding box center [838, 325] width 14 height 11
drag, startPoint x: 813, startPoint y: 323, endPoint x: 803, endPoint y: 323, distance: 9.5
click at [810, 323] on input "0" at bounding box center [828, 322] width 36 height 19
type input "8"
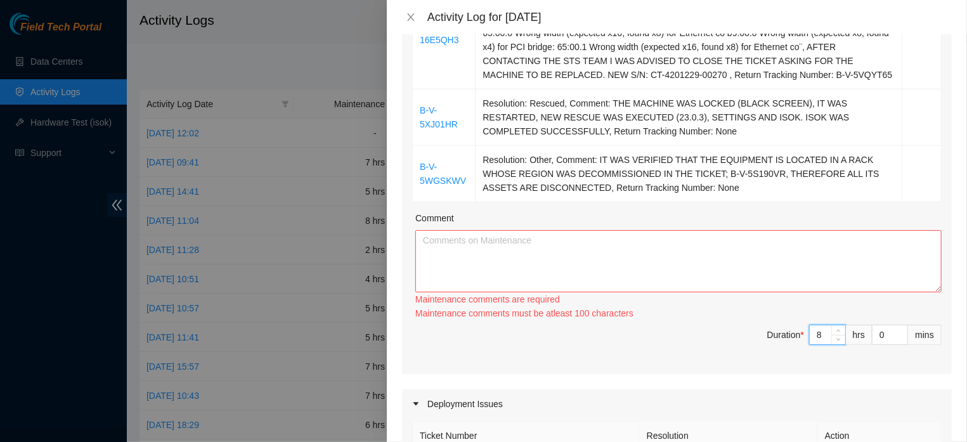
type input "8"
click at [555, 241] on textarea "Comment" at bounding box center [678, 261] width 526 height 62
paste textarea "B-V-5X47Q9C"
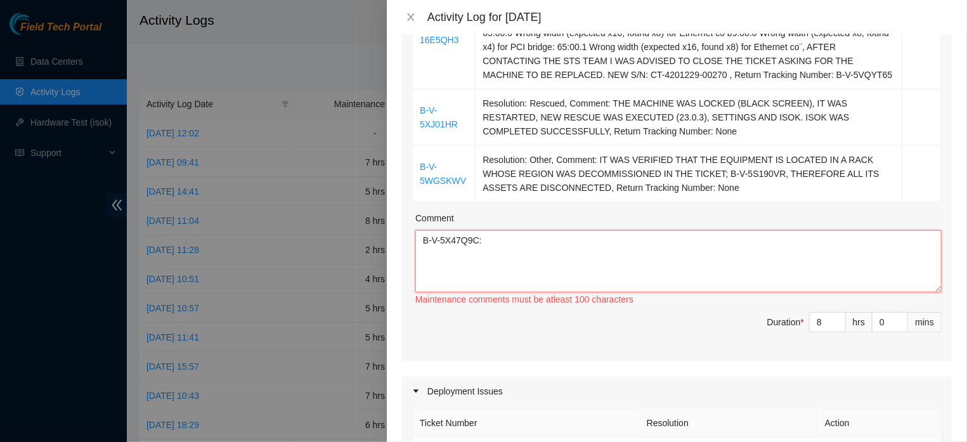
paste textarea "RESCUE(23.0.3), SETTINGS AND ISOK ON 23 MACHINES IN THE FLZ RACK.[PHONE_NUMBER]"
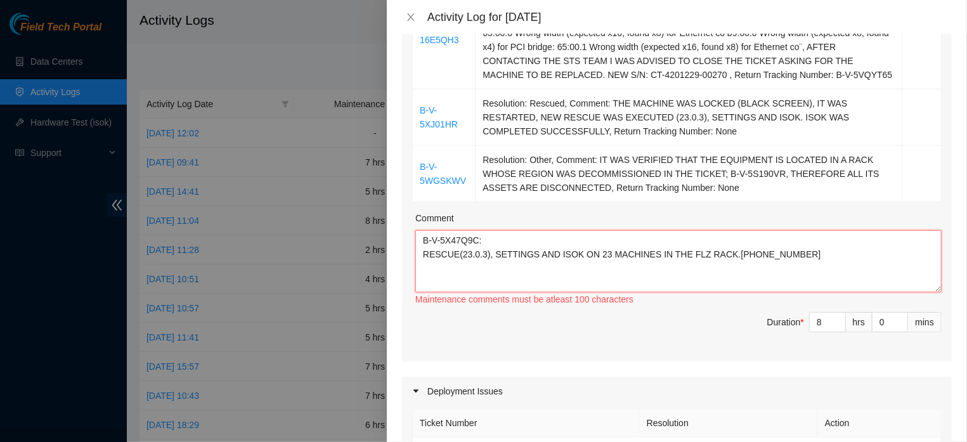
drag, startPoint x: 814, startPoint y: 243, endPoint x: 420, endPoint y: 250, distance: 393.8
click at [420, 250] on textarea "B-V-5X47Q9C: RESCUE(23.0.3), SETTINGS AND ISOK ON 23 MACHINES IN THE FLZ RACK.[…" at bounding box center [678, 261] width 526 height 62
paste textarea "SEVERAL MACHINES WERE STILL STOPPED DUE TO THE PROBLEM RESULTING FROM ELECTRICA…"
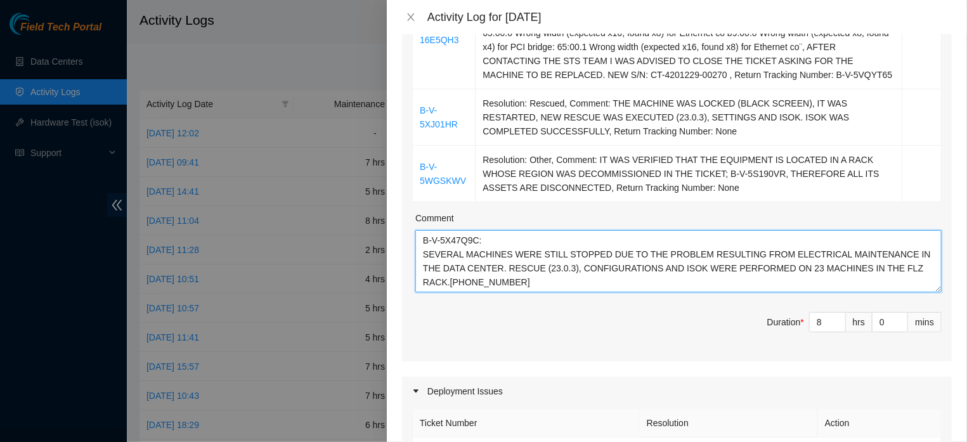
click at [840, 257] on textarea "B-V-5X47Q9C: SEVERAL MACHINES WERE STILL STOPPED DUE TO THE PROBLEM RESULTING F…" at bounding box center [678, 261] width 526 height 62
type textarea "B-V-5X47Q9C: SEVERAL MACHINES WERE STILL STOPPED DUE TO THE PROBLEM RESULTING F…"
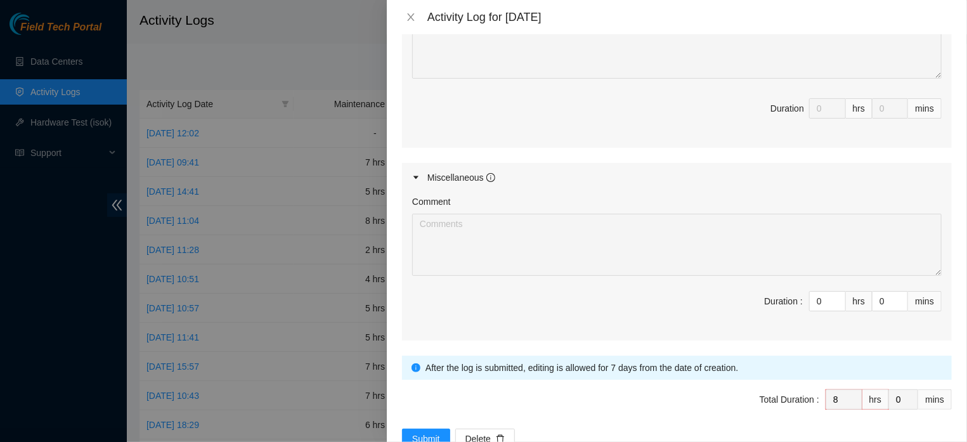
scroll to position [935, 0]
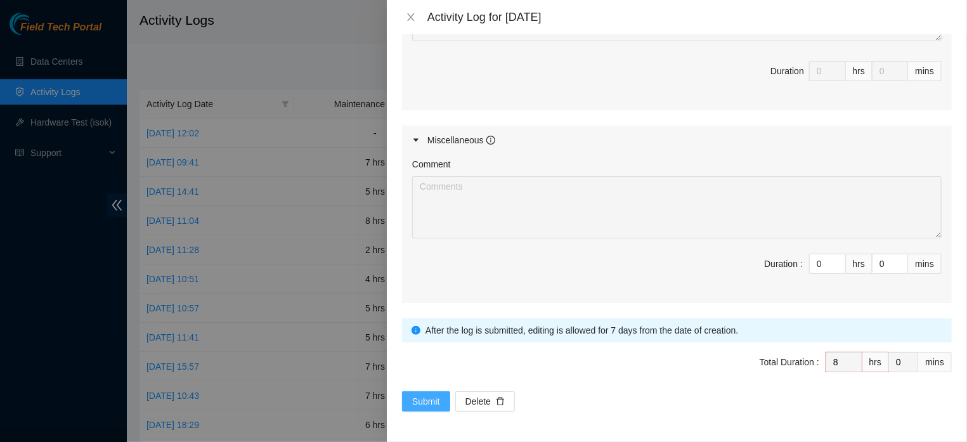
click at [414, 404] on span "Submit" at bounding box center [426, 401] width 28 height 14
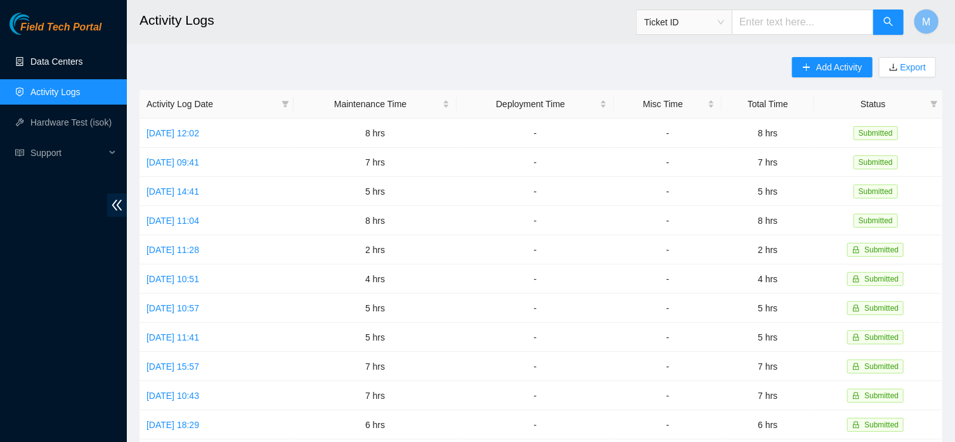
click at [78, 64] on link "Data Centers" at bounding box center [56, 61] width 52 height 10
